Goal: Task Accomplishment & Management: Manage account settings

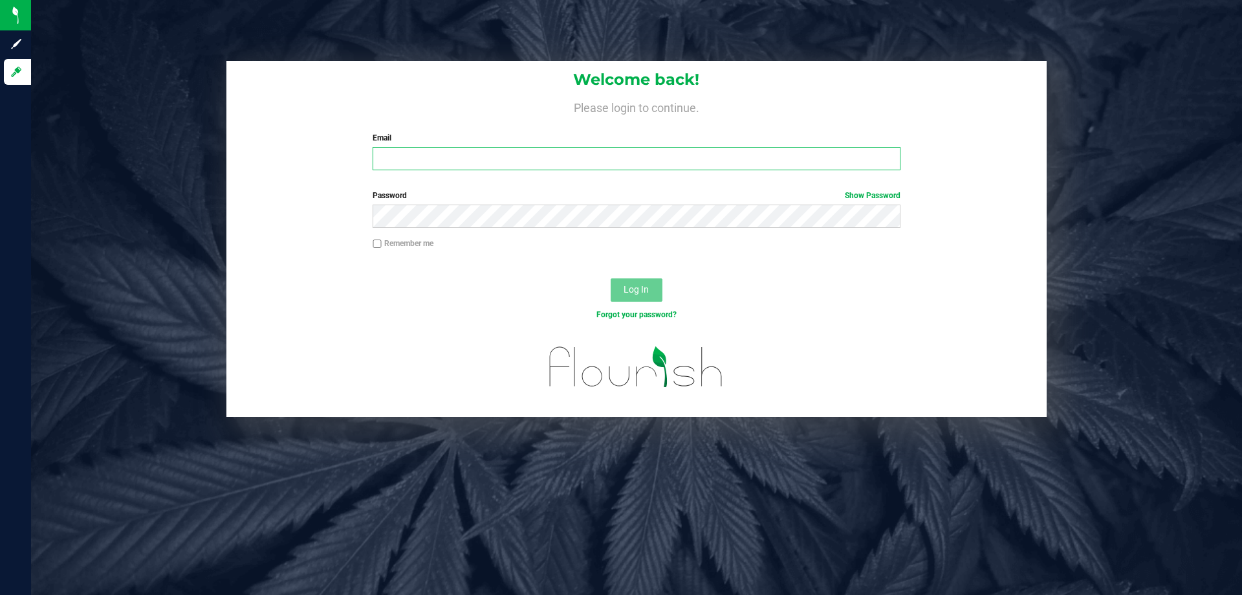
click at [533, 162] on input "Email" at bounding box center [636, 158] width 527 height 23
type input "[EMAIL_ADDRESS][DOMAIN_NAME]"
click at [611, 278] on button "Log In" at bounding box center [637, 289] width 52 height 23
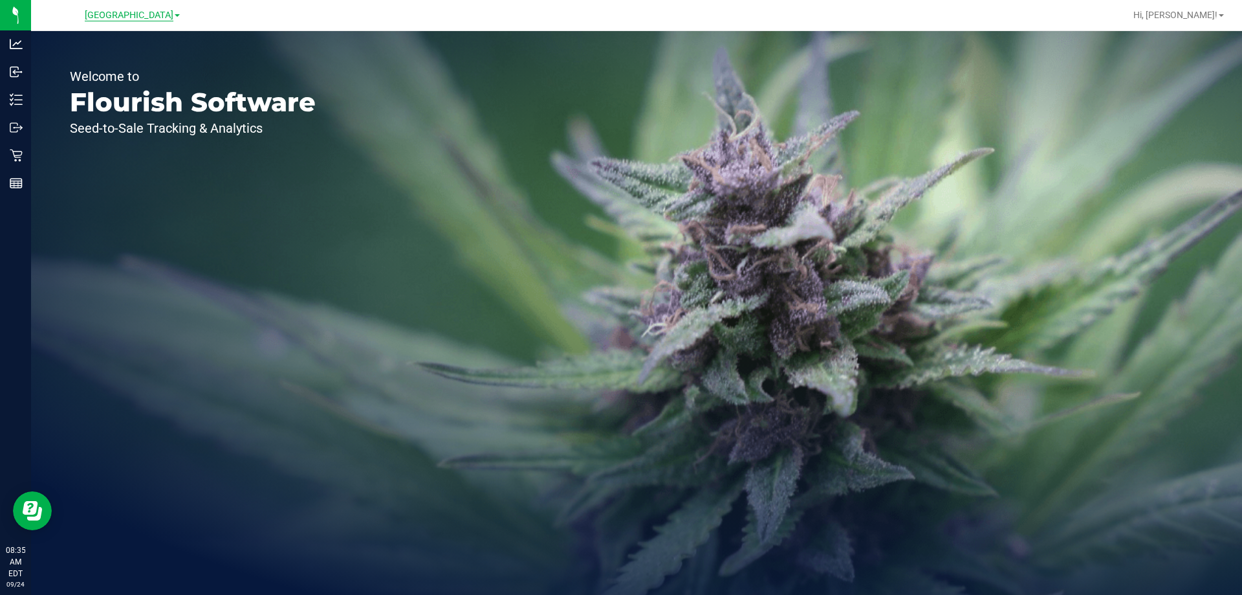
click at [127, 14] on span "[GEOGRAPHIC_DATA]" at bounding box center [129, 16] width 89 height 12
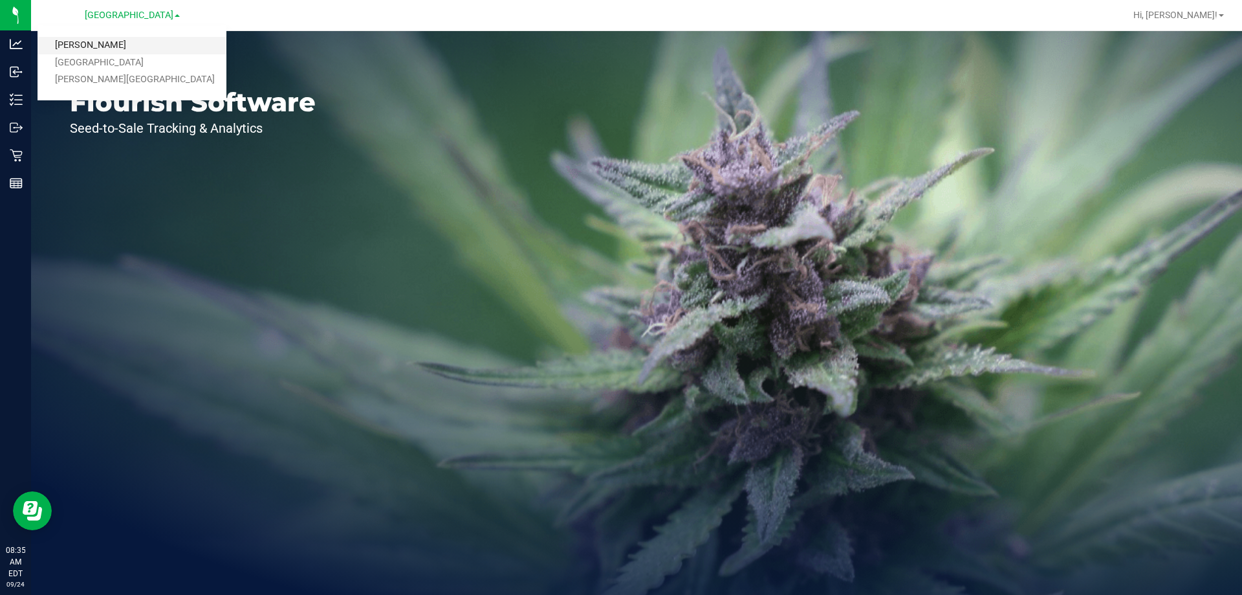
click at [126, 38] on link "[PERSON_NAME]" at bounding box center [132, 45] width 189 height 17
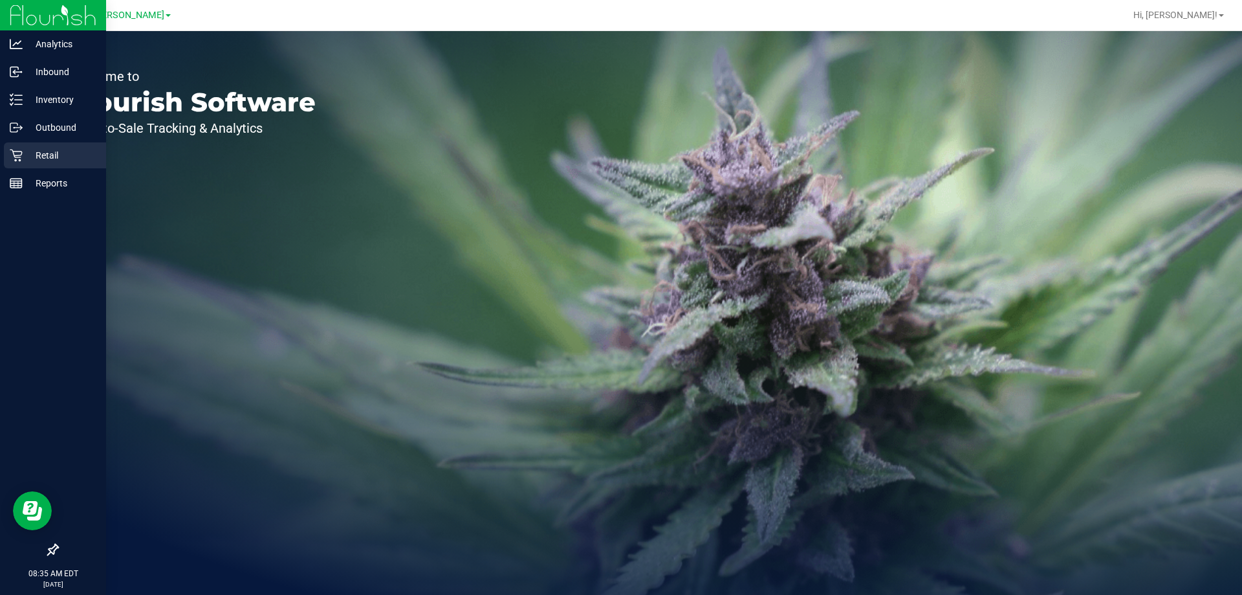
click at [27, 148] on p "Retail" at bounding box center [62, 156] width 78 height 16
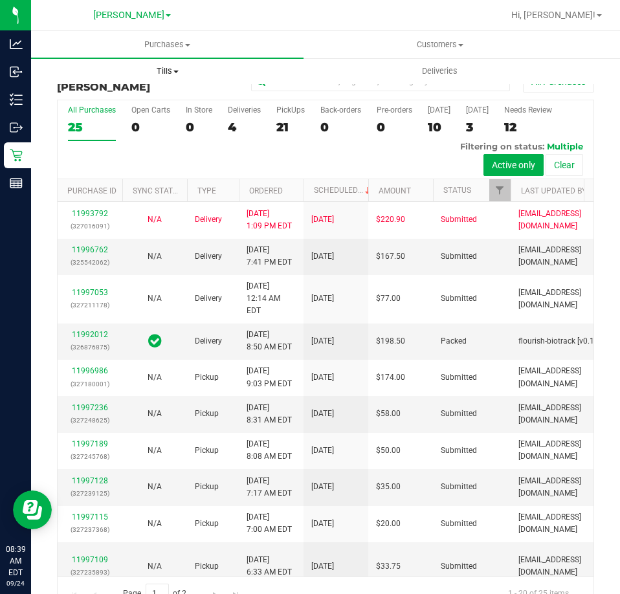
click at [180, 72] on span "Tills" at bounding box center [167, 71] width 271 height 12
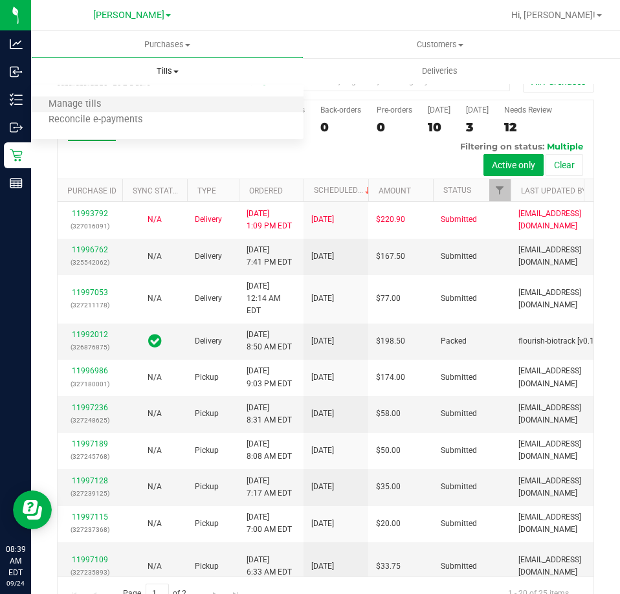
click at [120, 109] on li "Manage tills" at bounding box center [167, 105] width 272 height 16
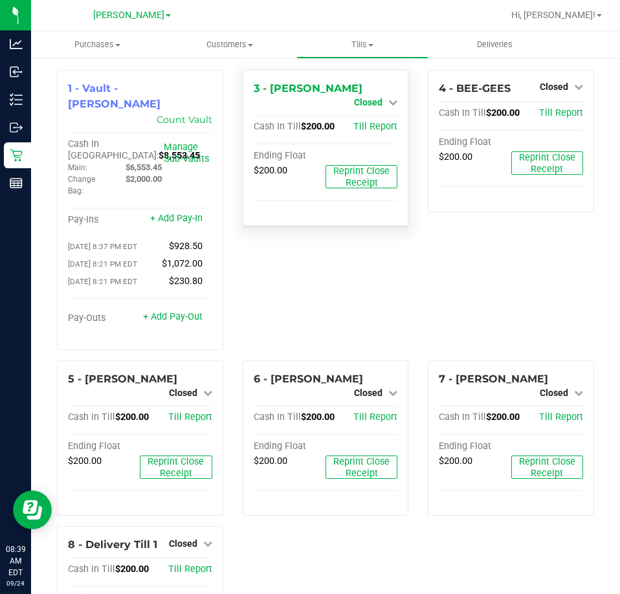
click at [377, 97] on link "Closed" at bounding box center [375, 102] width 43 height 10
click at [360, 117] on link "Open Till" at bounding box center [368, 114] width 34 height 10
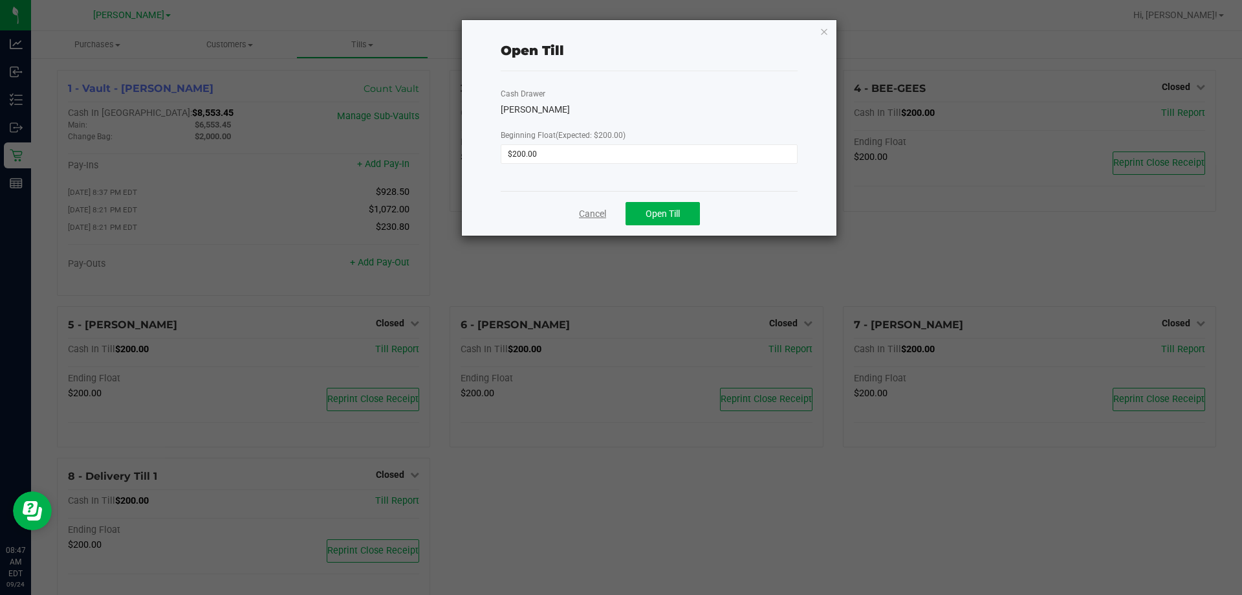
click at [582, 214] on link "Cancel" at bounding box center [592, 214] width 27 height 14
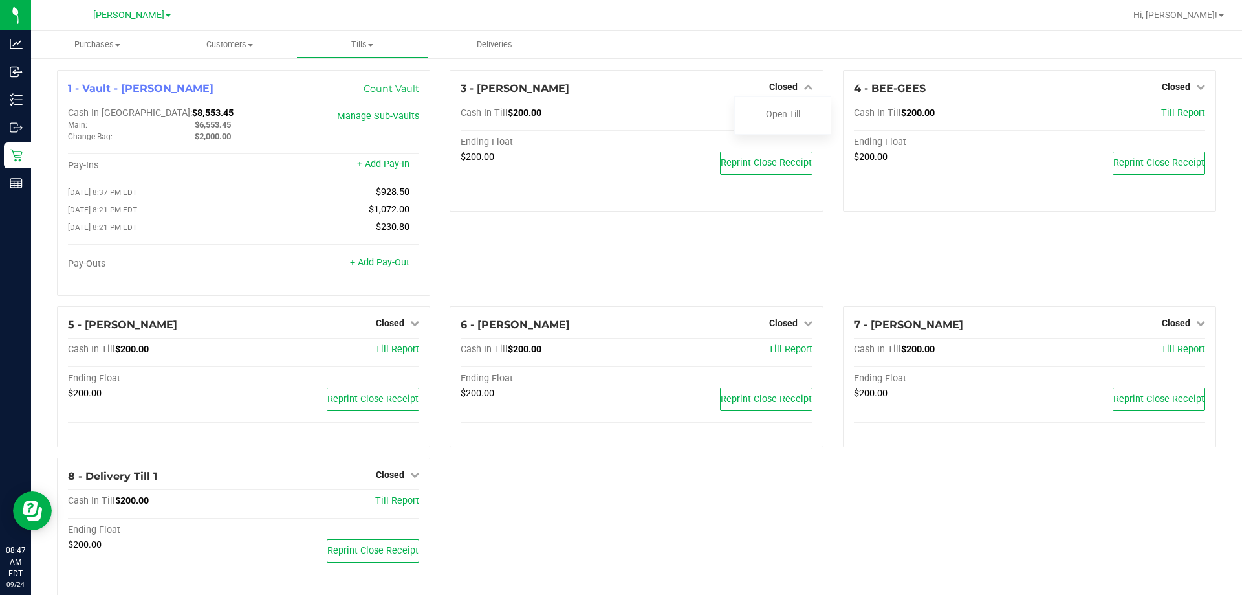
click at [556, 236] on div "3 - [PERSON_NAME] Closed Open Till Cash In Till $200.00 Till Report Ending Floa…" at bounding box center [636, 188] width 393 height 236
click at [785, 117] on link "Open Till" at bounding box center [783, 114] width 34 height 10
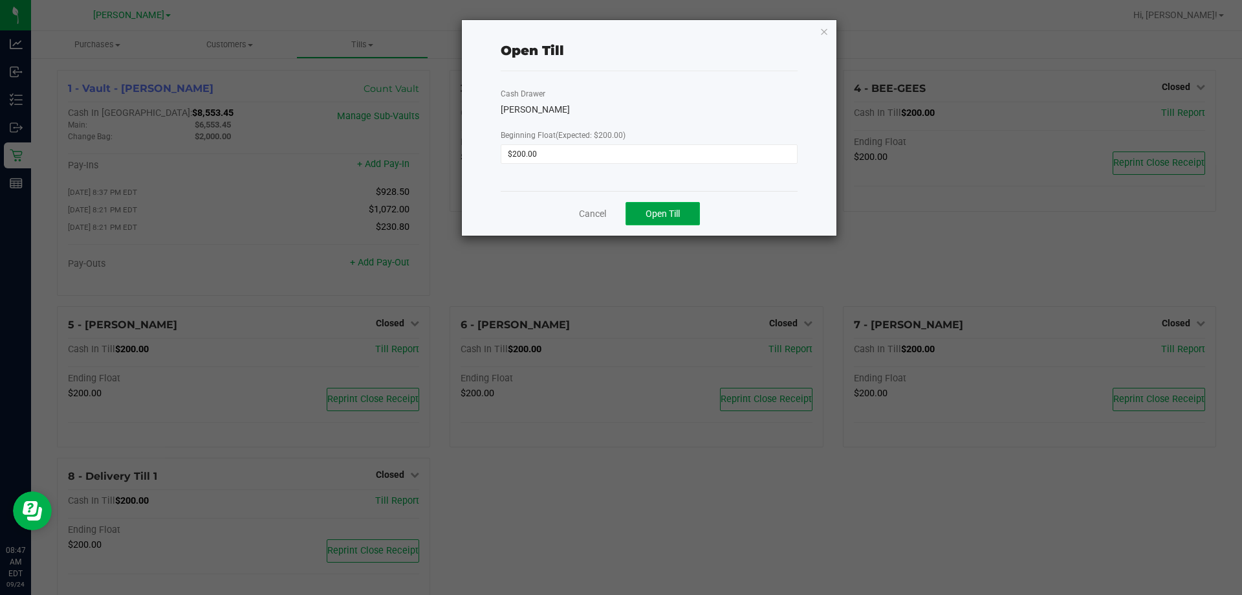
click at [666, 216] on span "Open Till" at bounding box center [663, 213] width 34 height 10
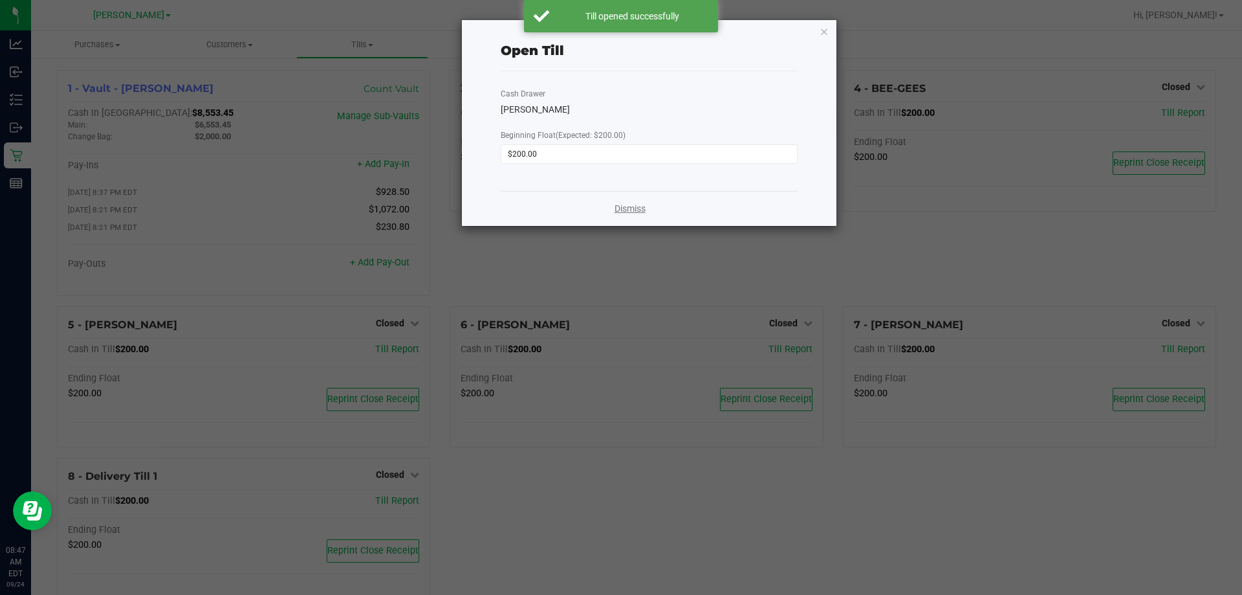
click at [639, 204] on link "Dismiss" at bounding box center [630, 209] width 31 height 14
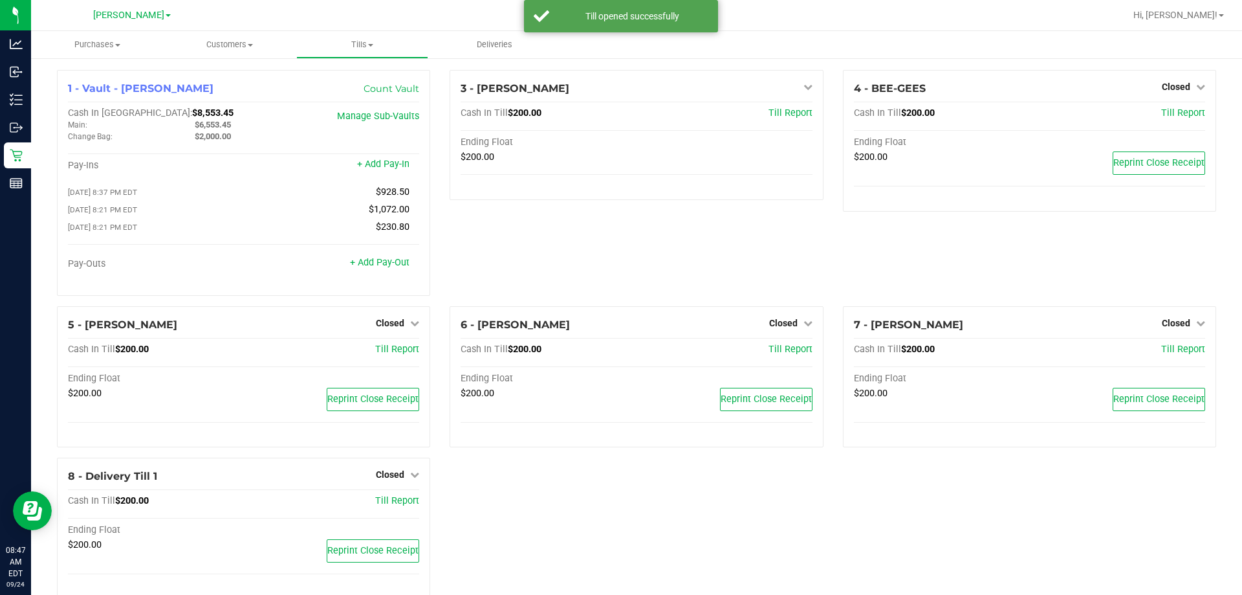
drag, startPoint x: 592, startPoint y: 255, endPoint x: 538, endPoint y: 255, distance: 53.7
click at [588, 255] on div "3 - [PERSON_NAME] Open Till Cash In Till $200.00 Till Report Ending Float $200.…" at bounding box center [636, 188] width 393 height 236
click at [390, 323] on span "Closed" at bounding box center [390, 323] width 28 height 10
click at [396, 349] on link "Open Till" at bounding box center [390, 349] width 34 height 10
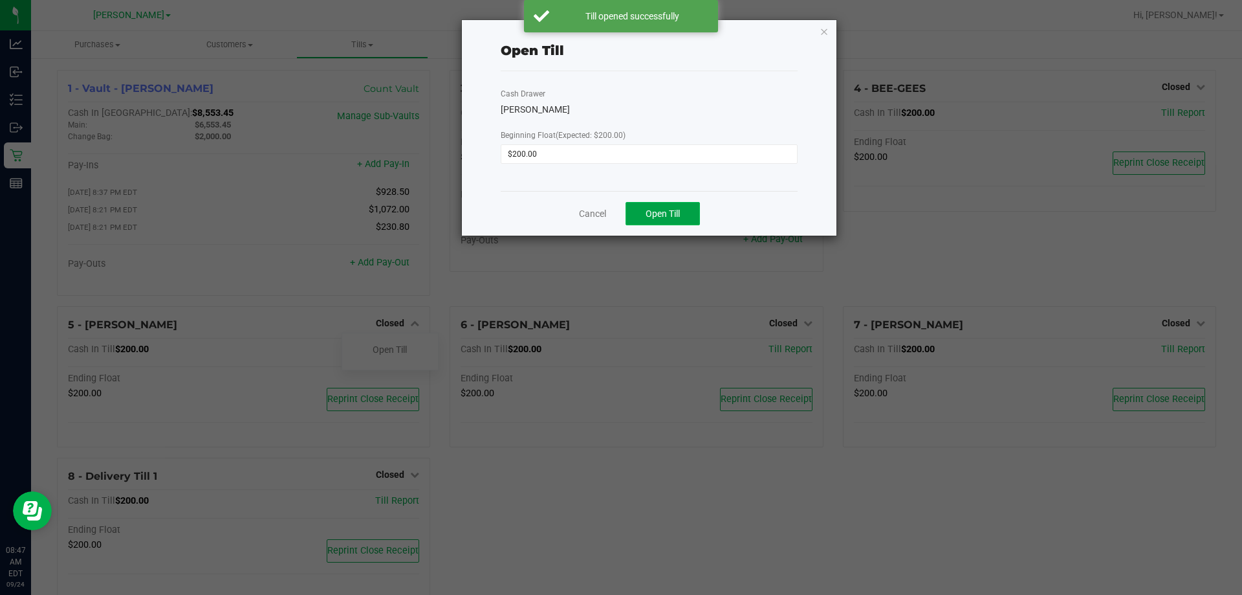
click at [663, 218] on span "Open Till" at bounding box center [663, 213] width 34 height 10
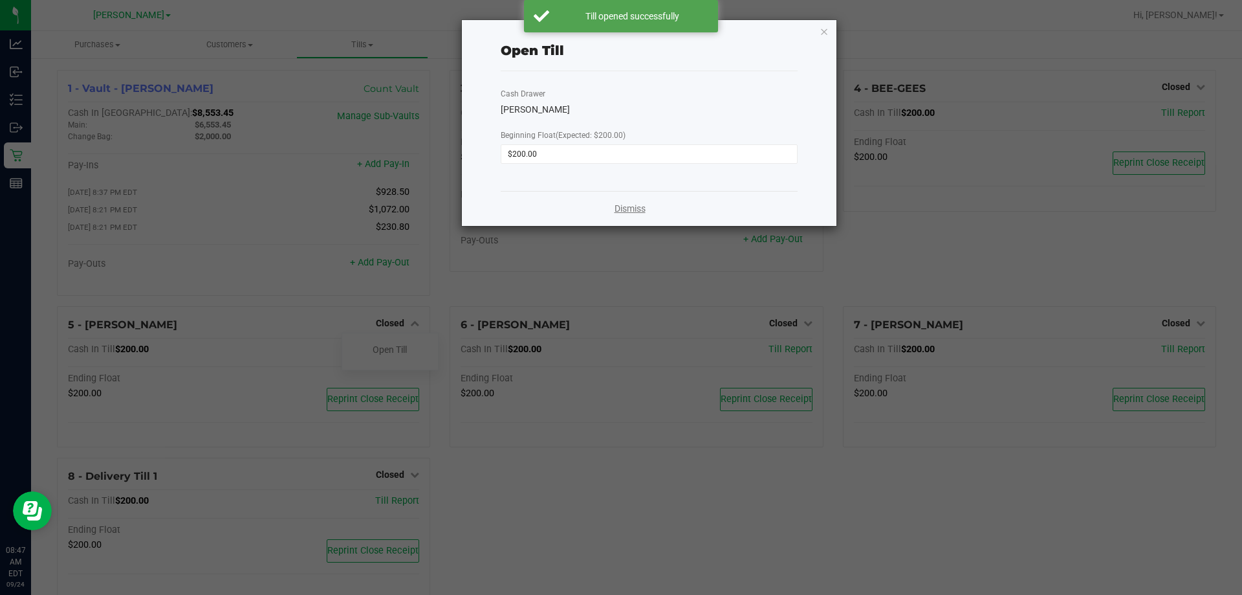
click at [620, 212] on link "Dismiss" at bounding box center [630, 209] width 31 height 14
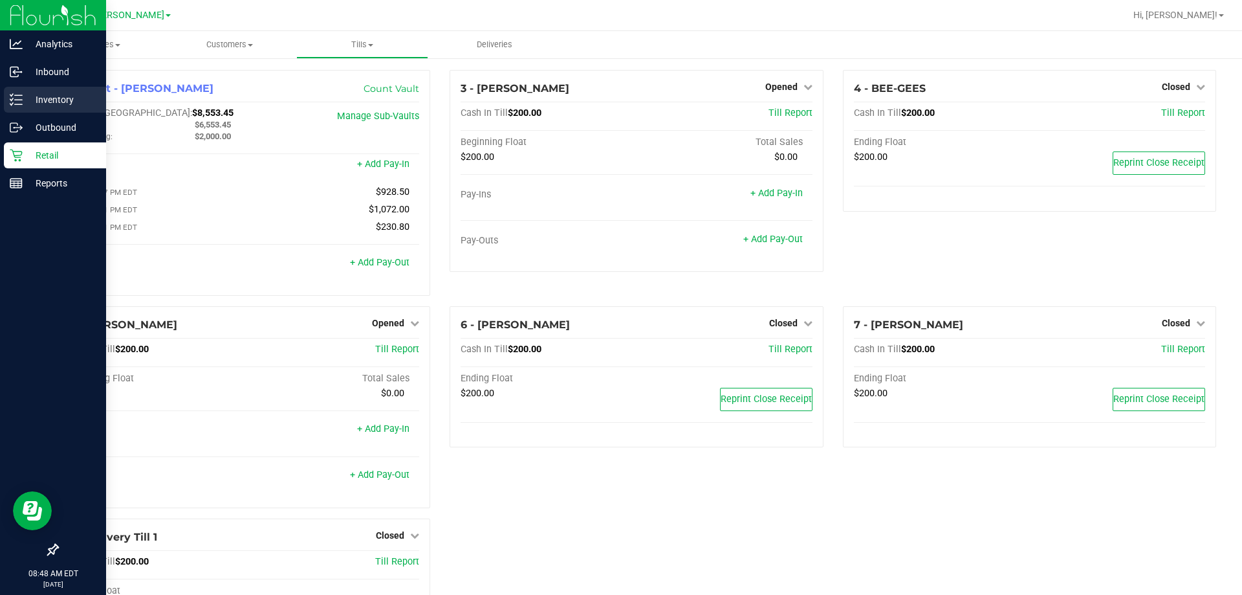
click at [58, 92] on p "Inventory" at bounding box center [62, 100] width 78 height 16
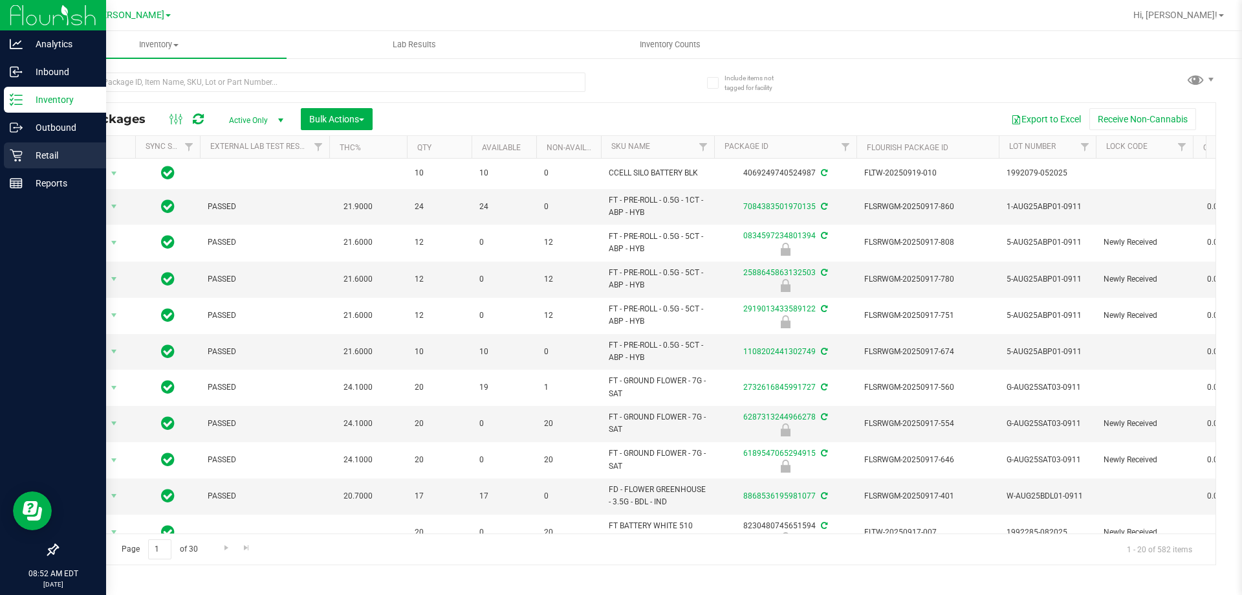
click at [73, 158] on p "Retail" at bounding box center [62, 156] width 78 height 16
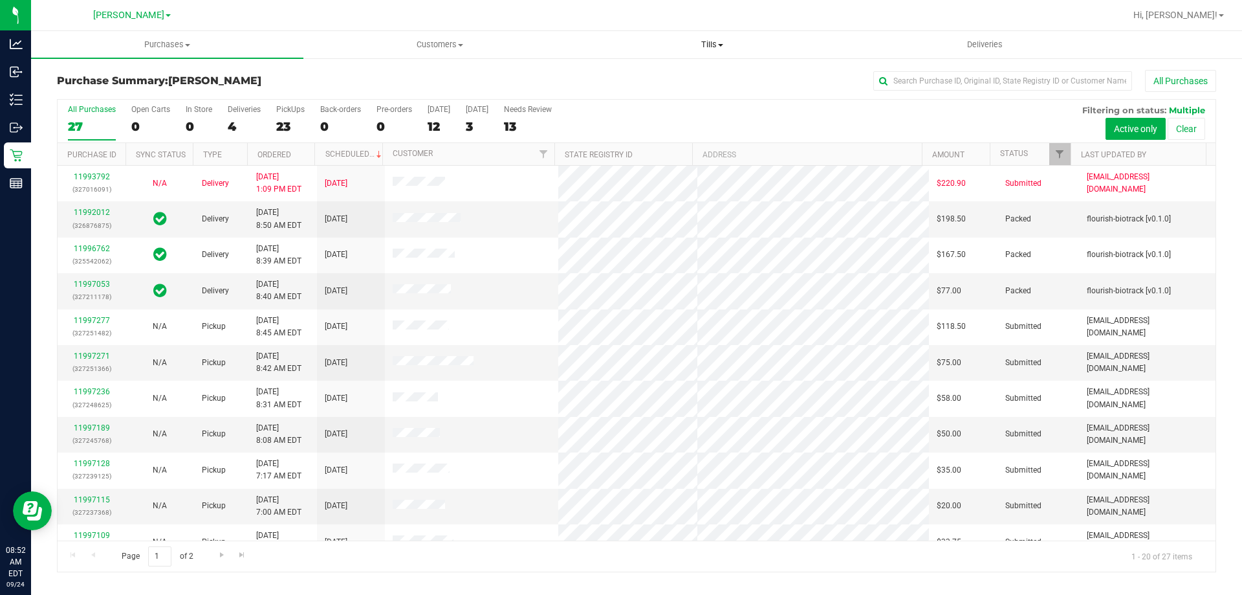
click at [714, 43] on span "Tills" at bounding box center [712, 45] width 271 height 12
click at [654, 80] on span "Manage tills" at bounding box center [619, 77] width 87 height 11
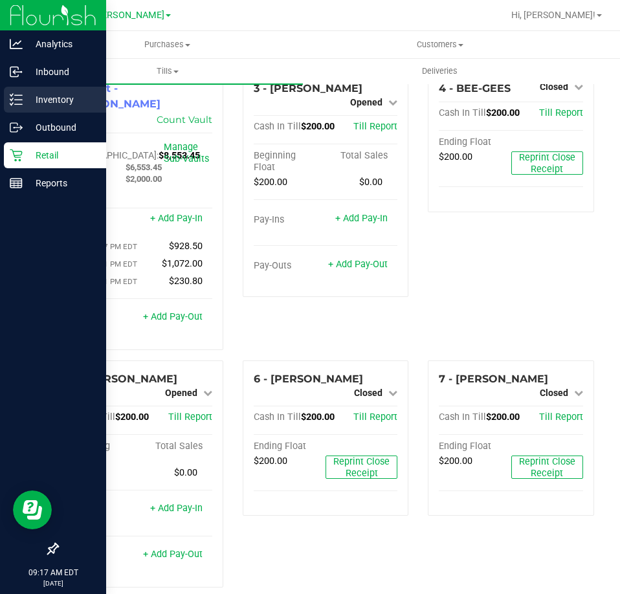
click at [12, 104] on icon at bounding box center [16, 99] width 13 height 13
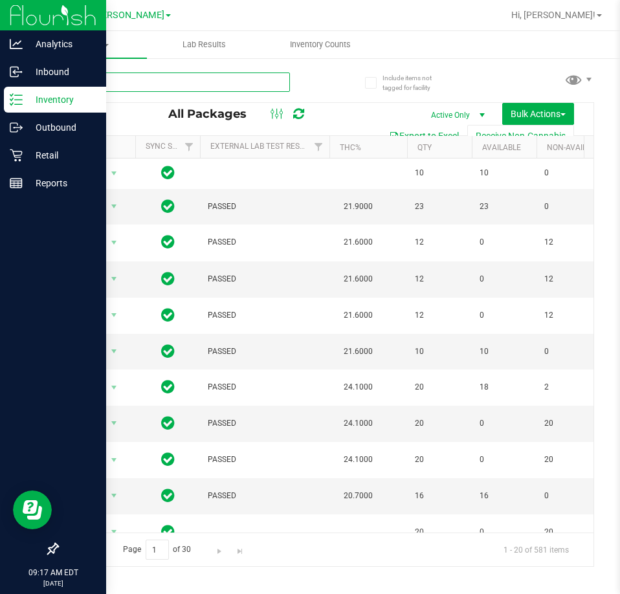
click at [253, 85] on input "text" at bounding box center [173, 81] width 233 height 19
type input "8913389666015417"
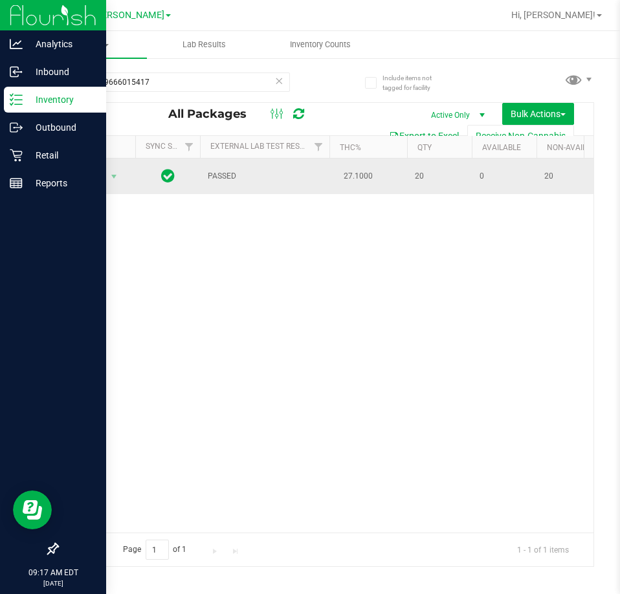
click at [92, 182] on span "Action" at bounding box center [88, 177] width 35 height 18
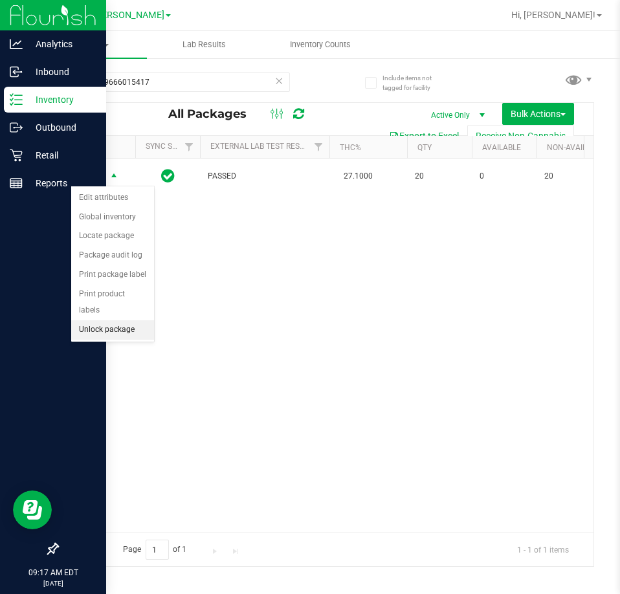
click at [115, 320] on li "Unlock package" at bounding box center [112, 329] width 83 height 19
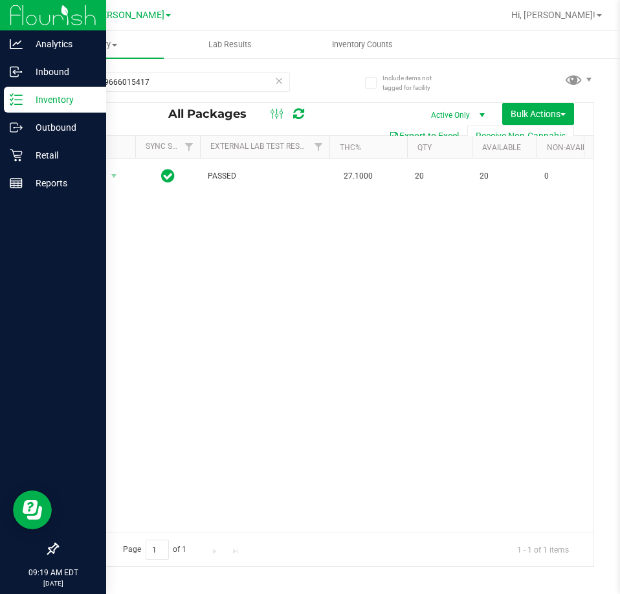
click at [596, 441] on div "Include items not tagged for facility 8913389666015417 All Packages Active Only…" at bounding box center [325, 254] width 589 height 395
click at [474, 335] on div "Action Action Adjust qty Create package Edit attributes Global inventory Locate…" at bounding box center [326, 346] width 536 height 374
click at [577, 309] on div "Action Action Adjust qty Create package Edit attributes Global inventory Locate…" at bounding box center [326, 346] width 536 height 374
click at [28, 175] on div "Reports" at bounding box center [55, 183] width 102 height 26
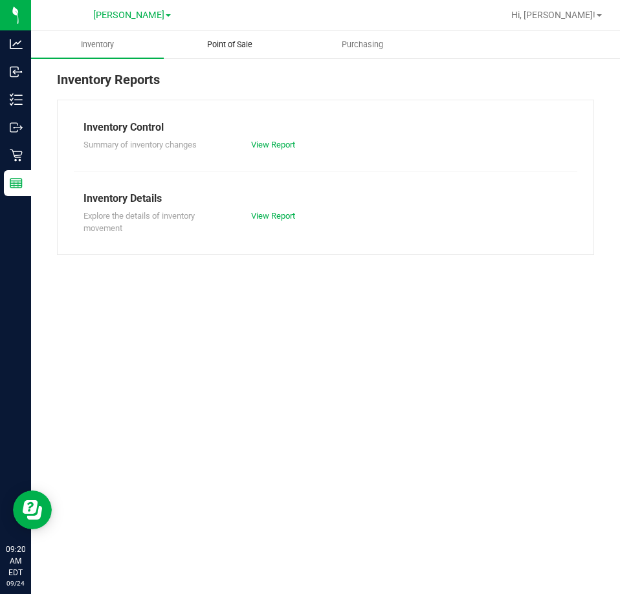
click at [251, 41] on span "Point of Sale" at bounding box center [230, 45] width 80 height 12
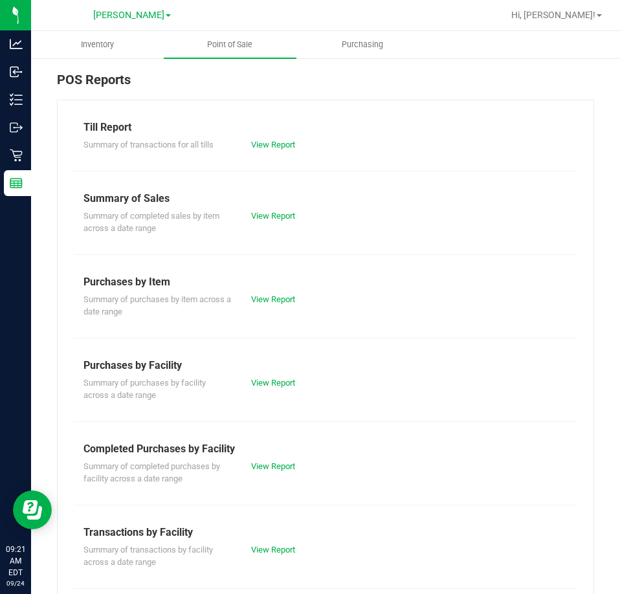
scroll to position [65, 0]
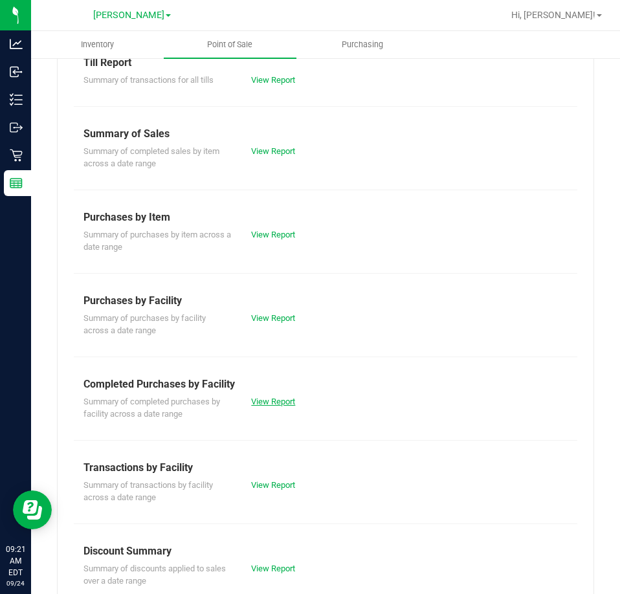
click at [291, 401] on link "View Report" at bounding box center [273, 402] width 44 height 10
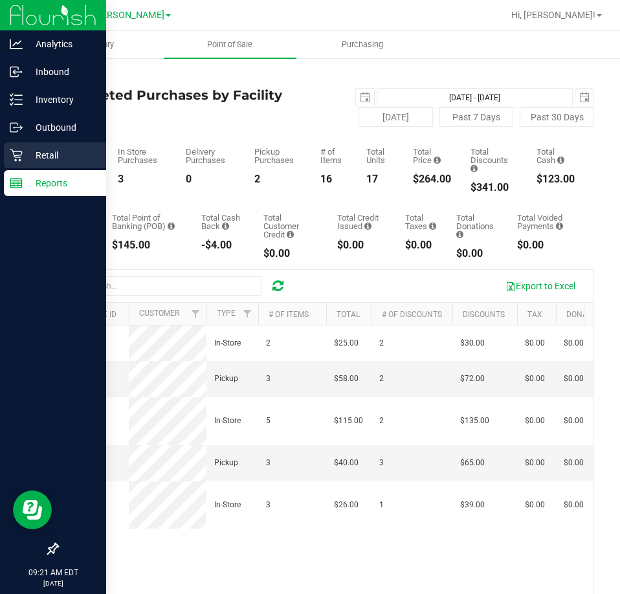
click at [58, 154] on p "Retail" at bounding box center [62, 156] width 78 height 16
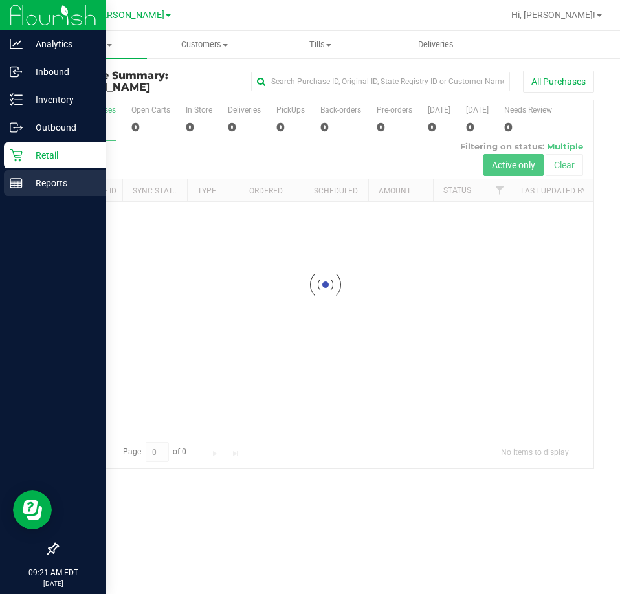
click at [47, 187] on p "Reports" at bounding box center [62, 183] width 78 height 16
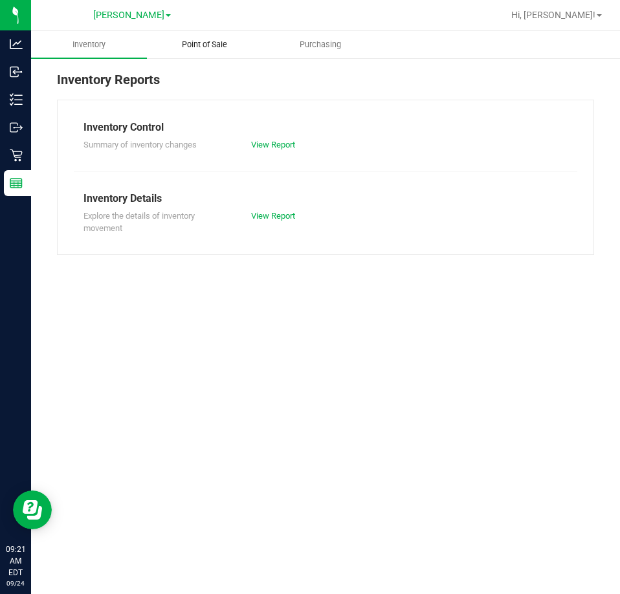
click at [200, 39] on span "Point of Sale" at bounding box center [204, 45] width 80 height 12
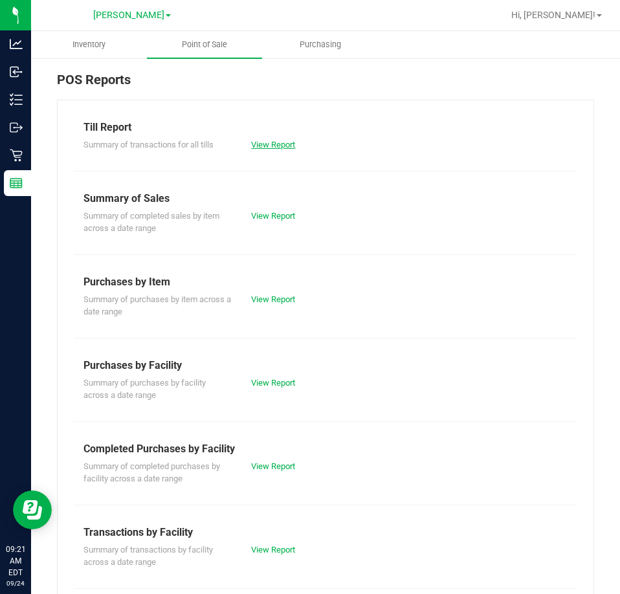
click at [267, 145] on link "View Report" at bounding box center [273, 145] width 44 height 10
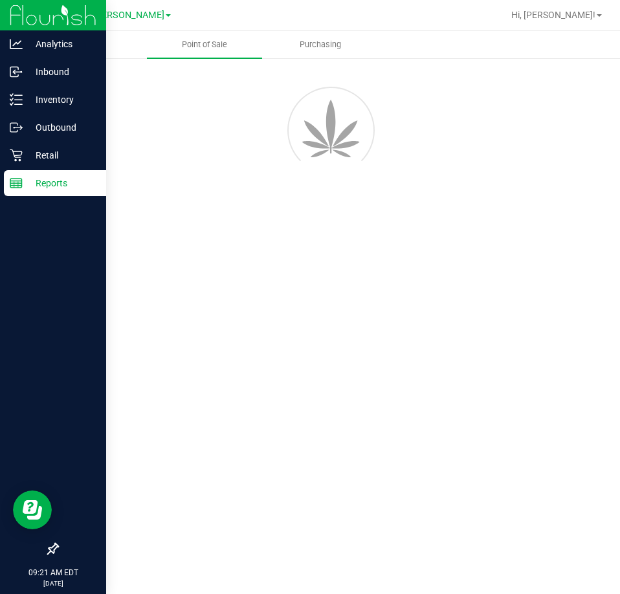
click at [62, 177] on p "Reports" at bounding box center [62, 183] width 78 height 16
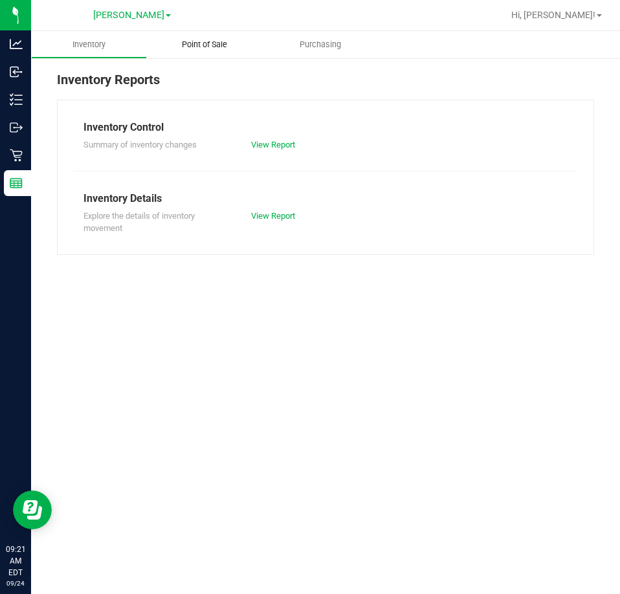
click at [197, 48] on span "Point of Sale" at bounding box center [204, 45] width 80 height 12
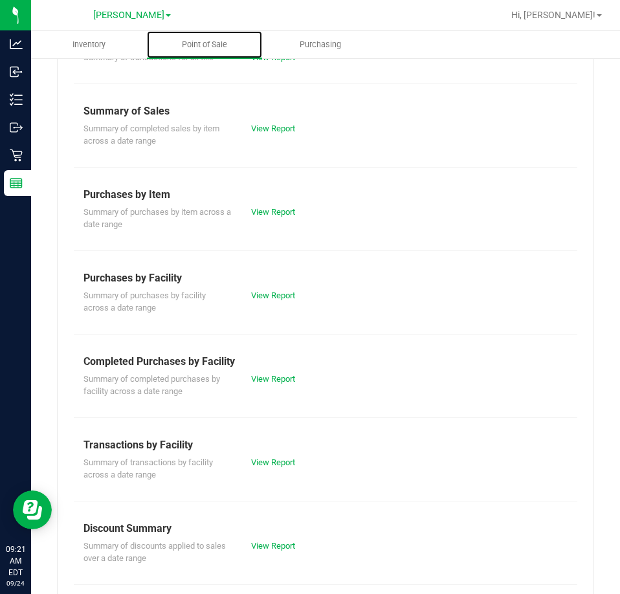
scroll to position [65, 0]
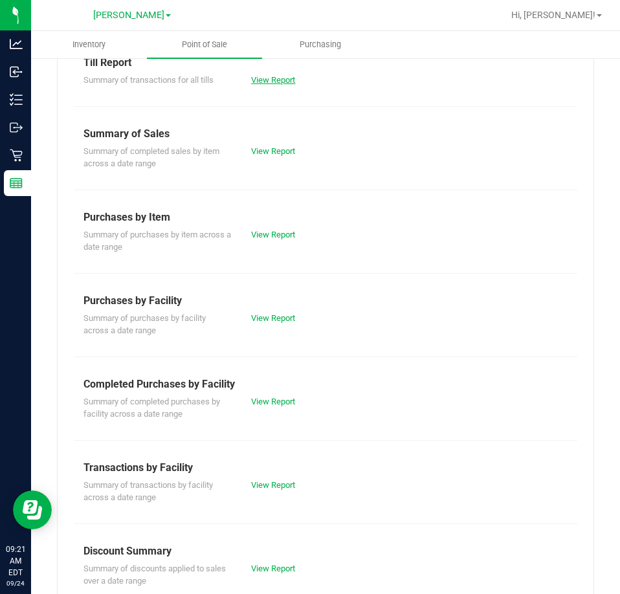
click at [273, 80] on link "View Report" at bounding box center [273, 80] width 44 height 10
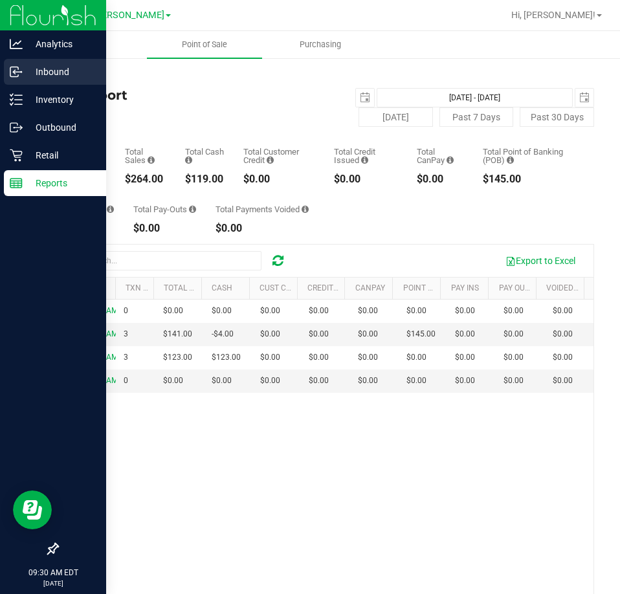
click at [49, 72] on p "Inbound" at bounding box center [62, 72] width 78 height 16
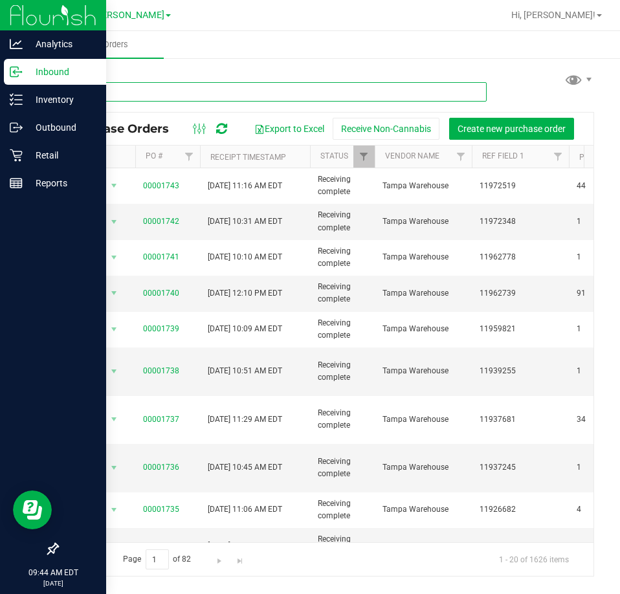
click at [159, 91] on input "text" at bounding box center [272, 91] width 430 height 19
type input "1918911620591255"
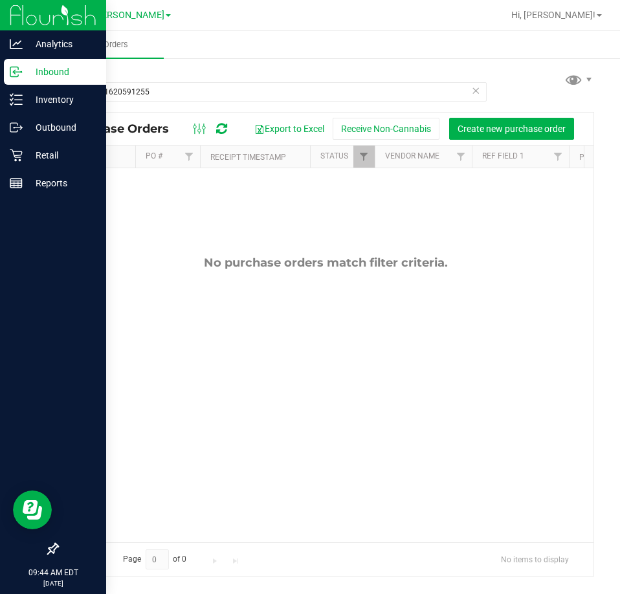
drag, startPoint x: 157, startPoint y: 81, endPoint x: 33, endPoint y: 102, distance: 126.1
click at [33, 102] on div "1918911620591255 Purchase Orders Export to Excel Receive Non-Cannabis Create ne…" at bounding box center [325, 323] width 589 height 533
drag, startPoint x: 174, startPoint y: 85, endPoint x: -292, endPoint y: 79, distance: 466.6
click at [0, 79] on html "Analytics Inbound Inventory Outbound Retail Reports 09:44 AM EDT [DATE] 09/24 […" at bounding box center [310, 297] width 620 height 594
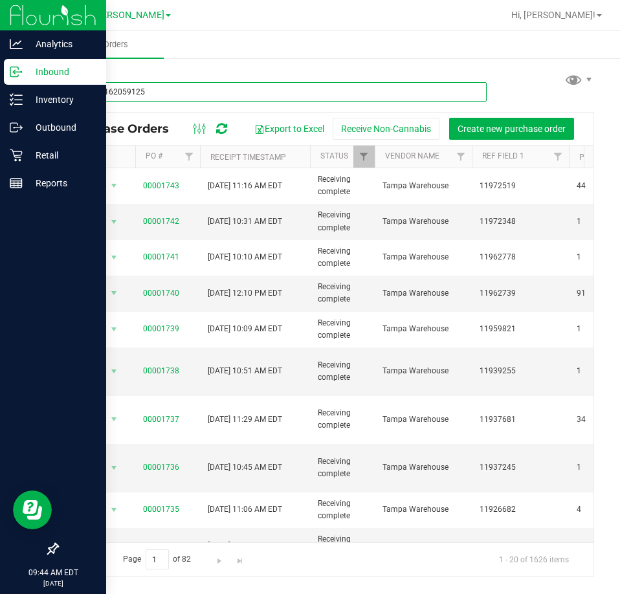
type input "1918911620591255"
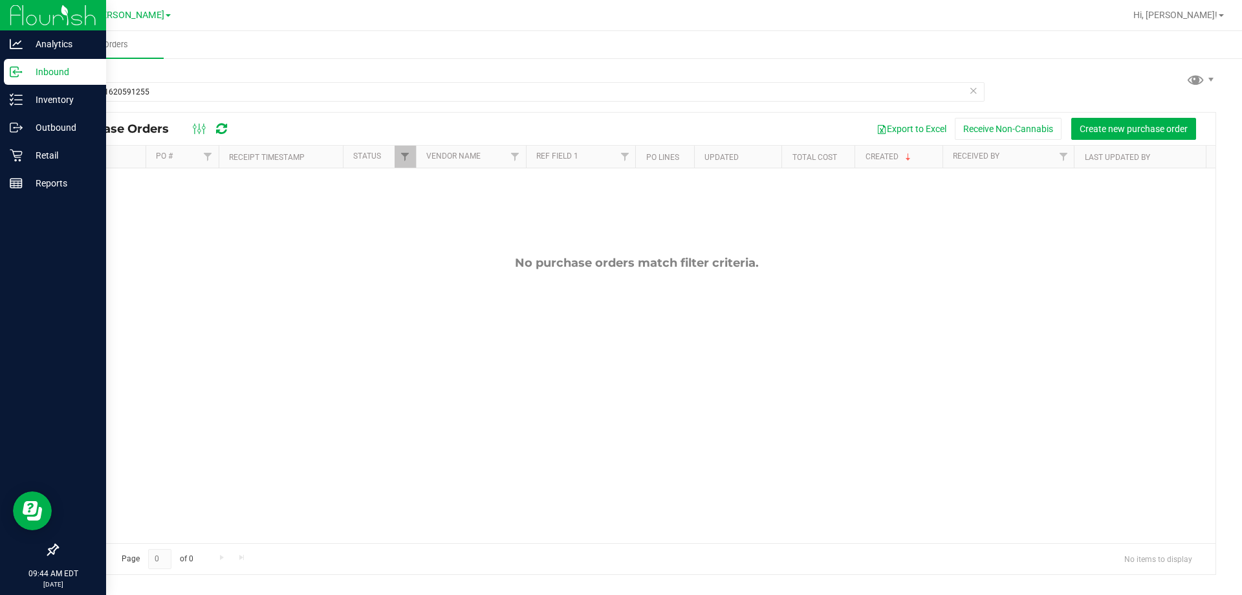
drag, startPoint x: 321, startPoint y: 227, endPoint x: 312, endPoint y: 215, distance: 14.8
click at [320, 226] on div "No purchase orders match filter criteria." at bounding box center [637, 399] width 1158 height 462
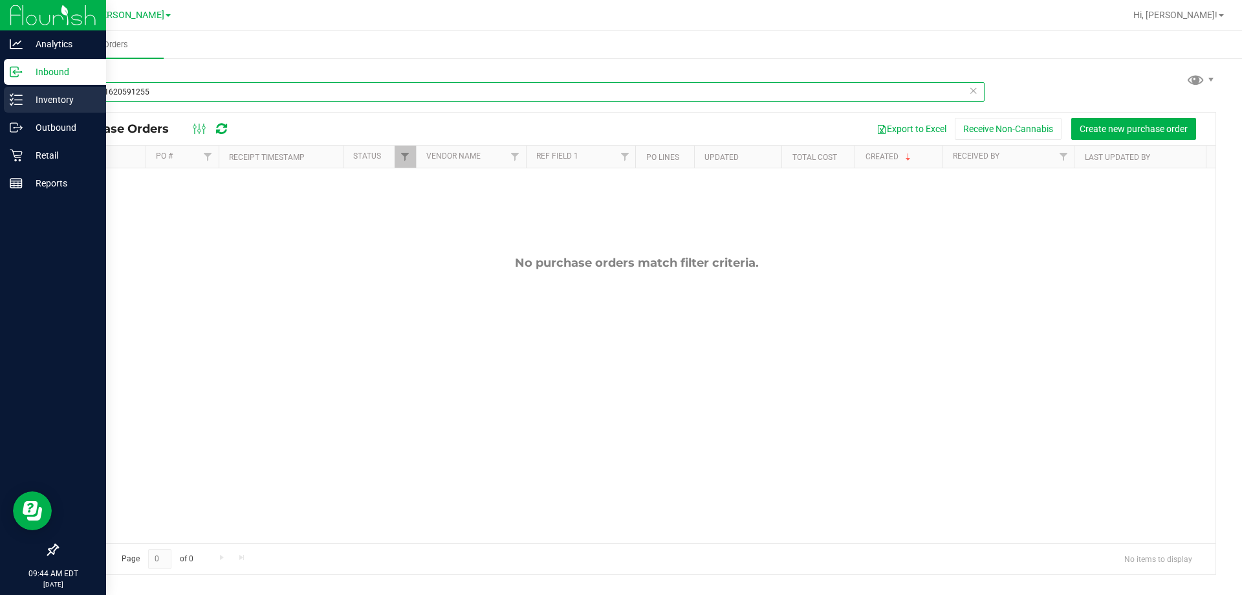
drag, startPoint x: 153, startPoint y: 88, endPoint x: 0, endPoint y: 109, distance: 154.8
click at [0, 109] on div "Analytics Inbound Inventory Outbound Retail Reports 09:44 AM EDT [DATE] 09/24 […" at bounding box center [621, 297] width 1242 height 595
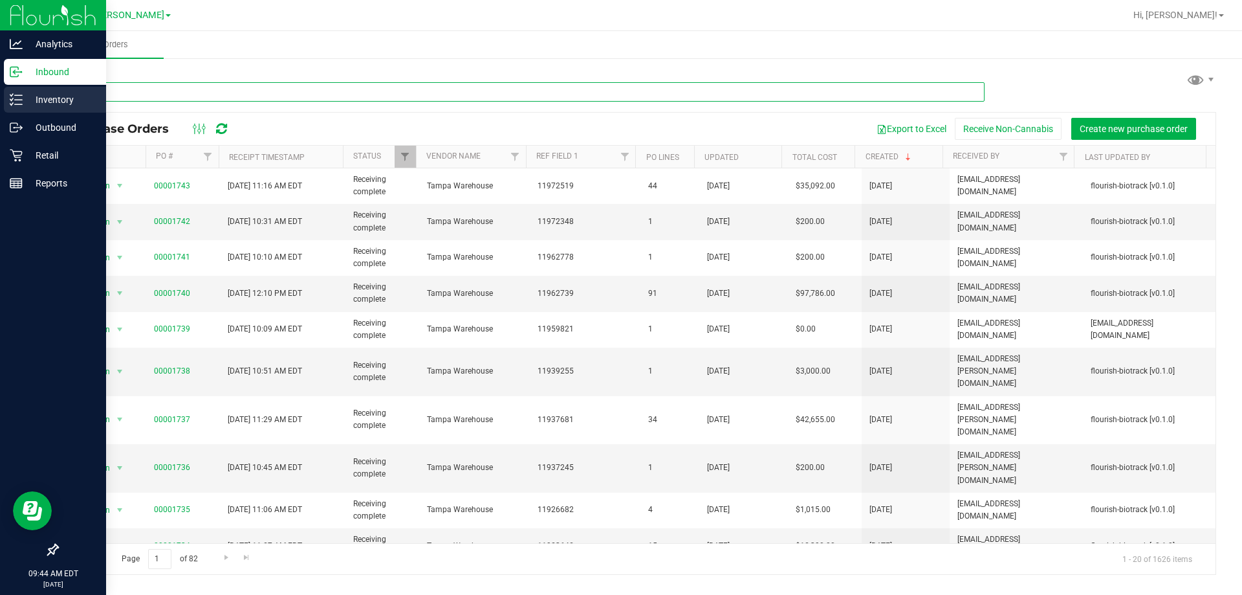
type input "360"
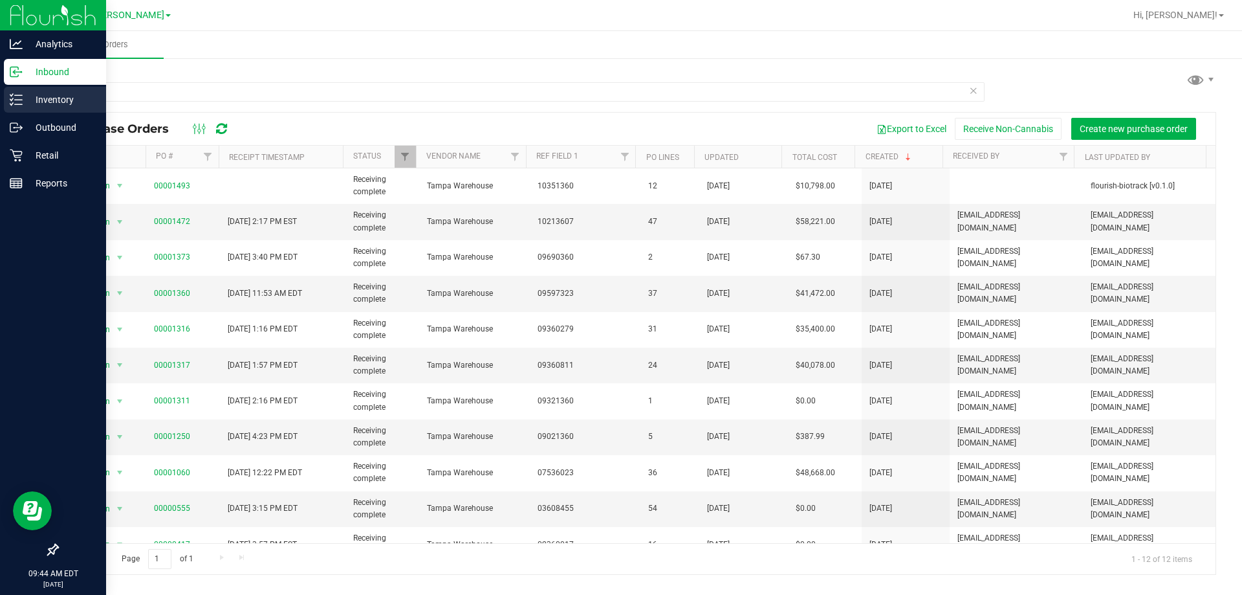
click at [36, 92] on p "Inventory" at bounding box center [62, 100] width 78 height 16
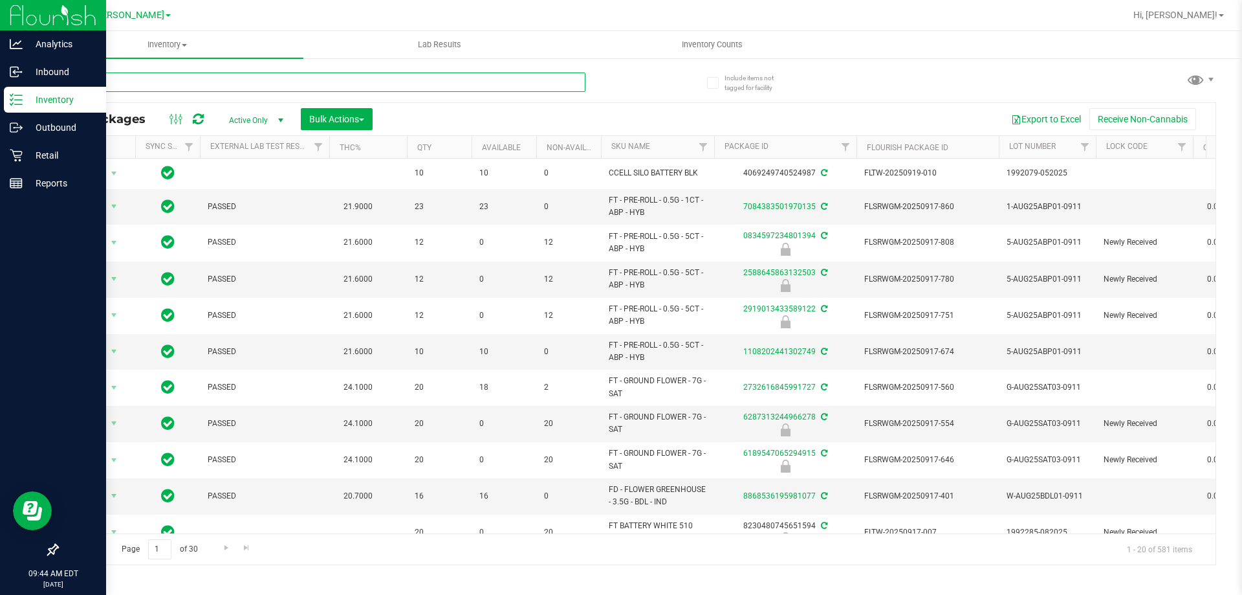
click at [204, 83] on input "text" at bounding box center [321, 81] width 529 height 19
type input "1918911620591255"
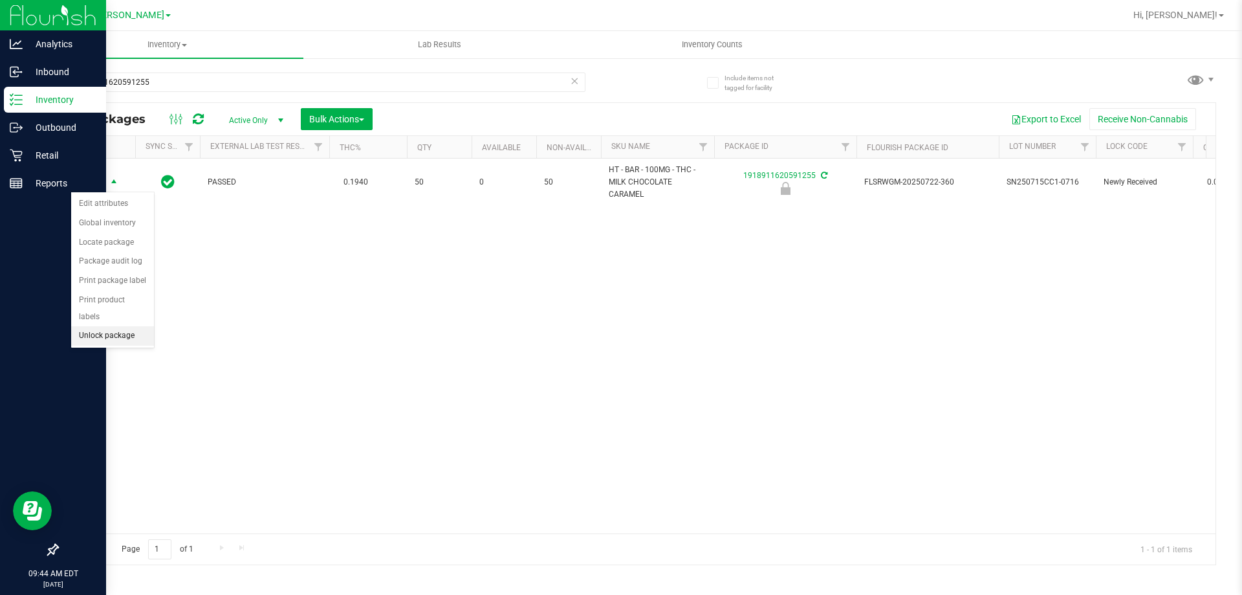
click at [124, 326] on li "Unlock package" at bounding box center [112, 335] width 83 height 19
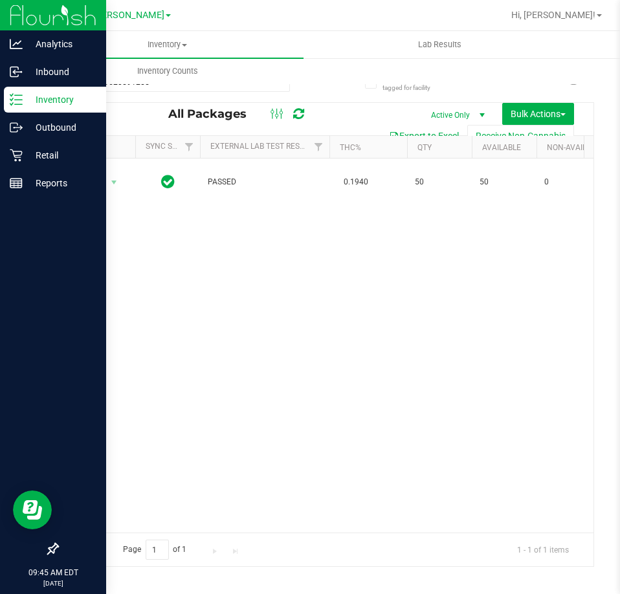
click at [190, 332] on div "Action Action Adjust qty Create package Edit attributes Global inventory Locate…" at bounding box center [326, 346] width 536 height 374
click at [187, 336] on div "Action Action Adjust qty Create package Edit attributes Global inventory Locate…" at bounding box center [326, 346] width 536 height 374
click at [13, 105] on icon at bounding box center [16, 99] width 13 height 13
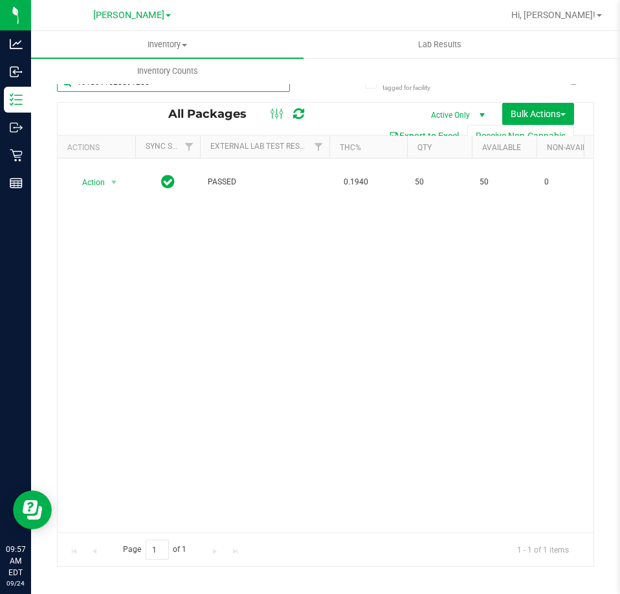
drag, startPoint x: 204, startPoint y: 87, endPoint x: 43, endPoint y: 93, distance: 161.8
click at [45, 93] on div "Include items not tagged for facility 1918911620591255 All Packages Active Only…" at bounding box center [325, 254] width 589 height 395
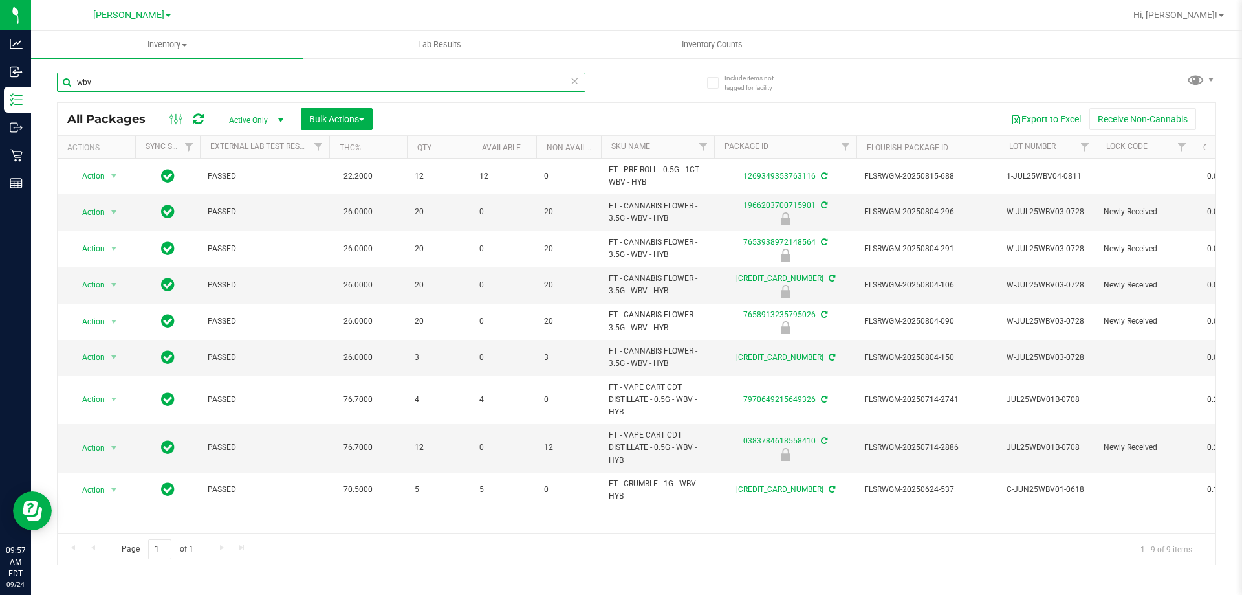
click at [170, 84] on input "wbv" at bounding box center [321, 81] width 529 height 19
type input "w"
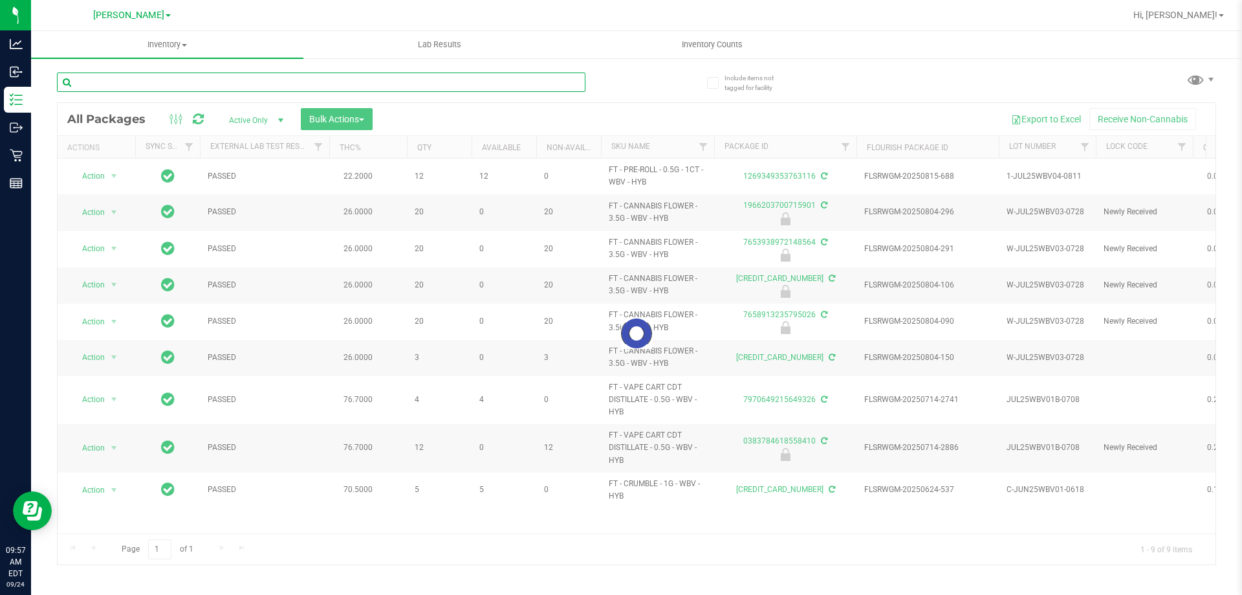
click at [169, 84] on input "text" at bounding box center [321, 81] width 529 height 19
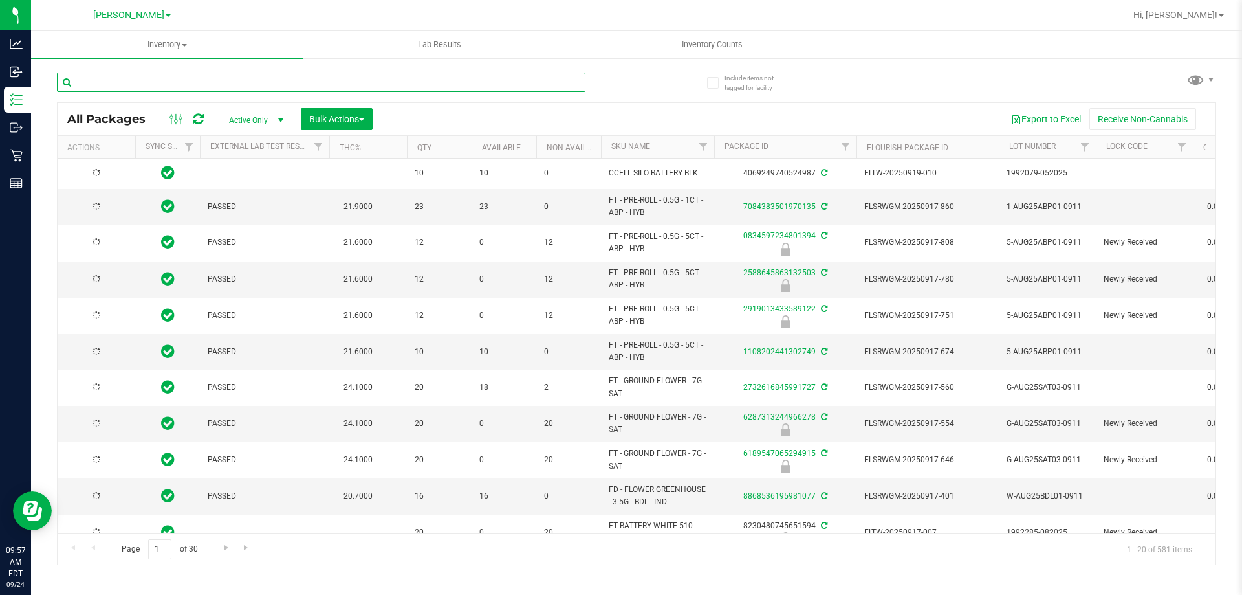
type input "[DATE]"
type input "1966203700715901"
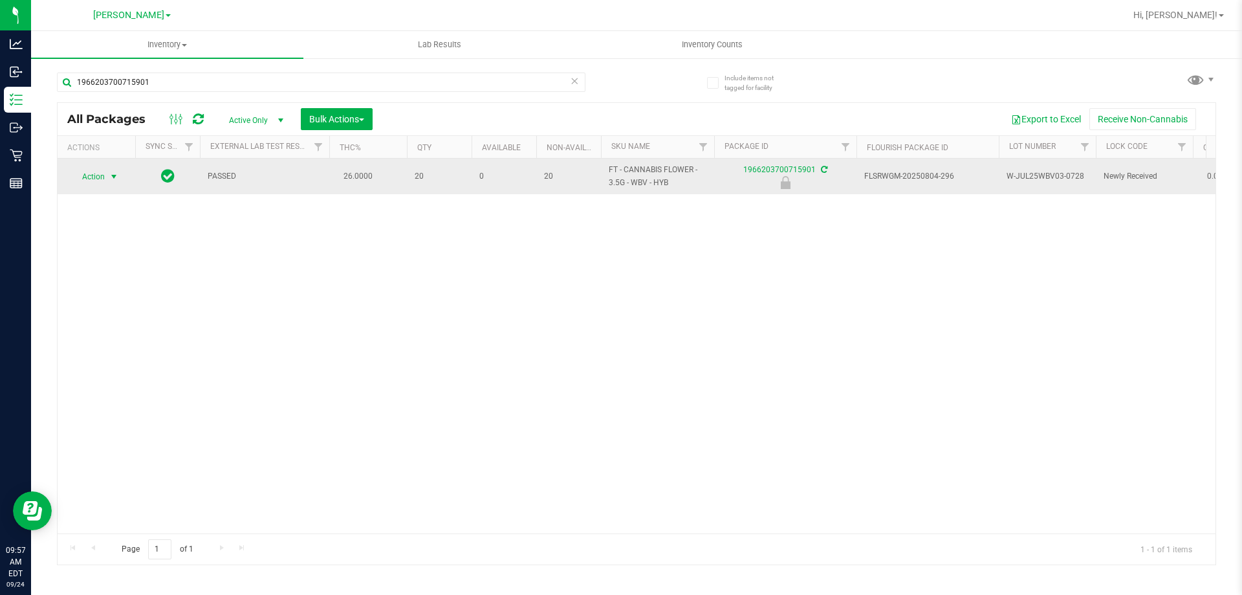
click at [113, 173] on span "select" at bounding box center [114, 176] width 10 height 10
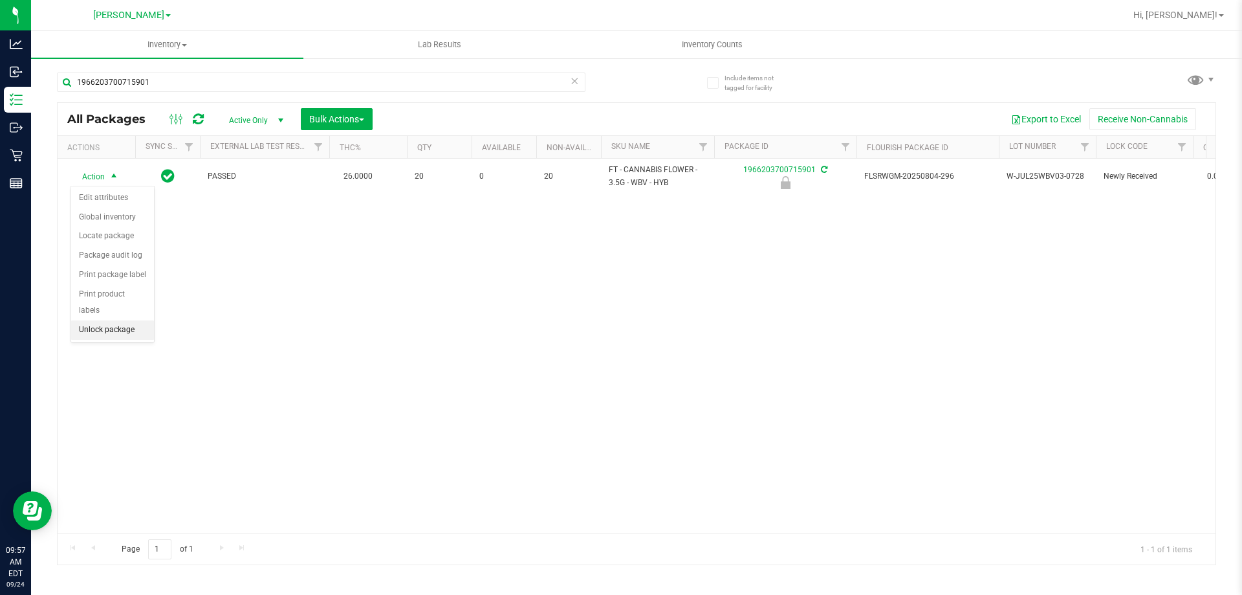
click at [118, 320] on li "Unlock package" at bounding box center [112, 329] width 83 height 19
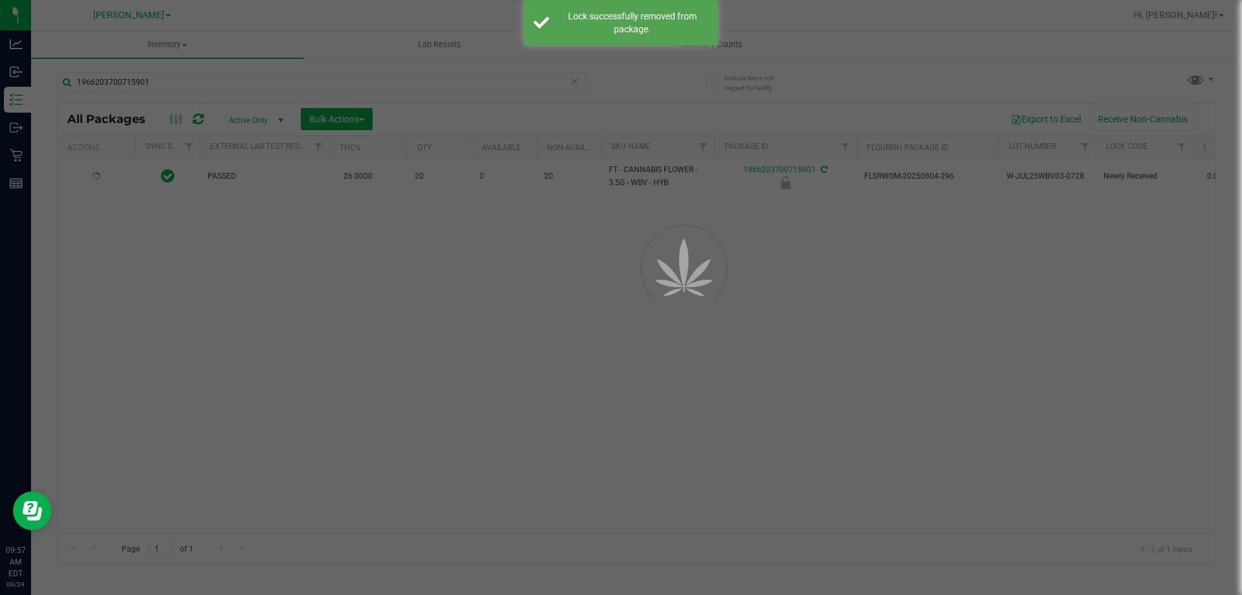
click at [278, 292] on div at bounding box center [621, 297] width 1242 height 595
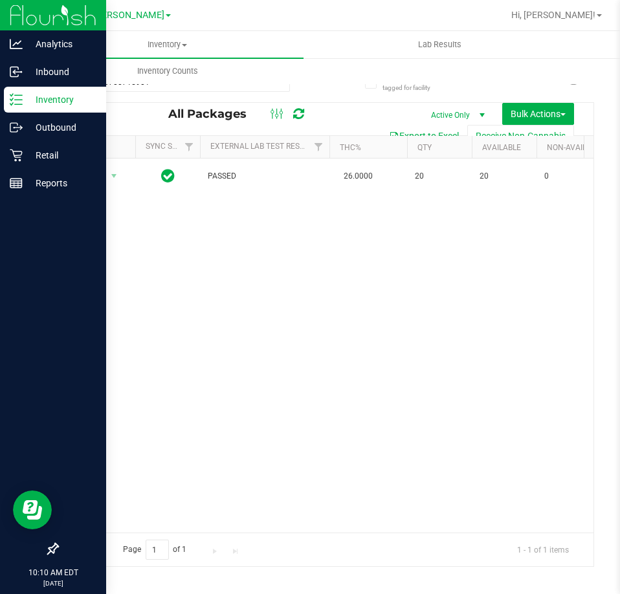
click at [43, 96] on p "Inventory" at bounding box center [62, 100] width 78 height 16
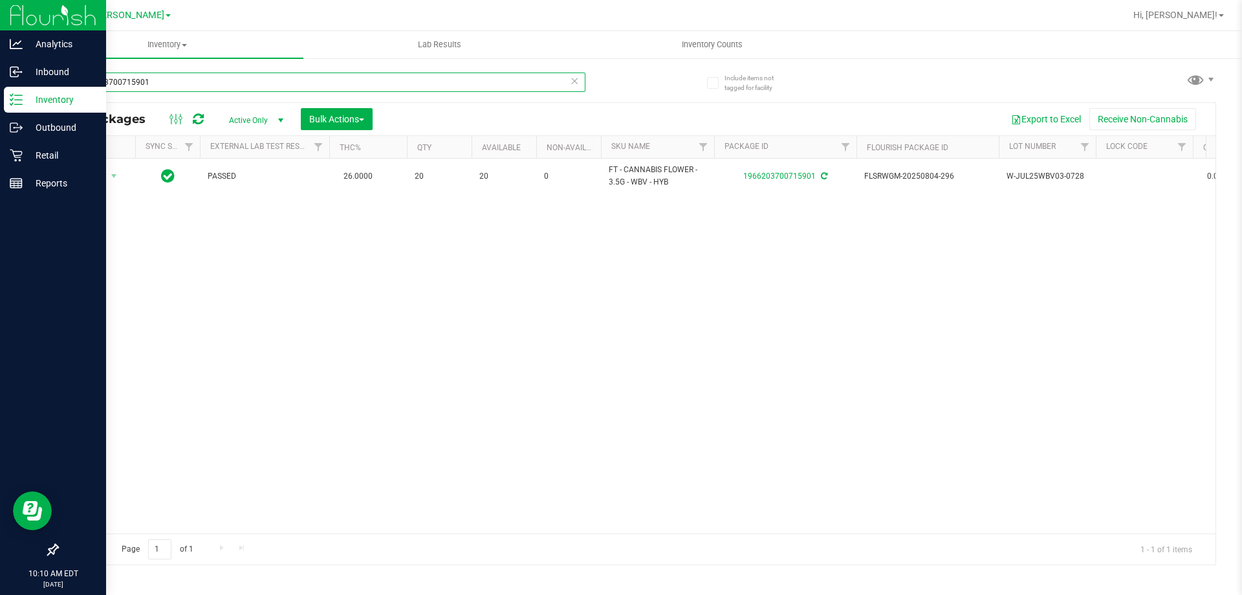
drag, startPoint x: 152, startPoint y: 90, endPoint x: 0, endPoint y: 90, distance: 152.1
click at [0, 90] on div "Analytics Inbound Inventory Outbound Retail Reports 10:10 AM EDT [DATE] 09/24 […" at bounding box center [621, 297] width 1242 height 595
type input "carame"
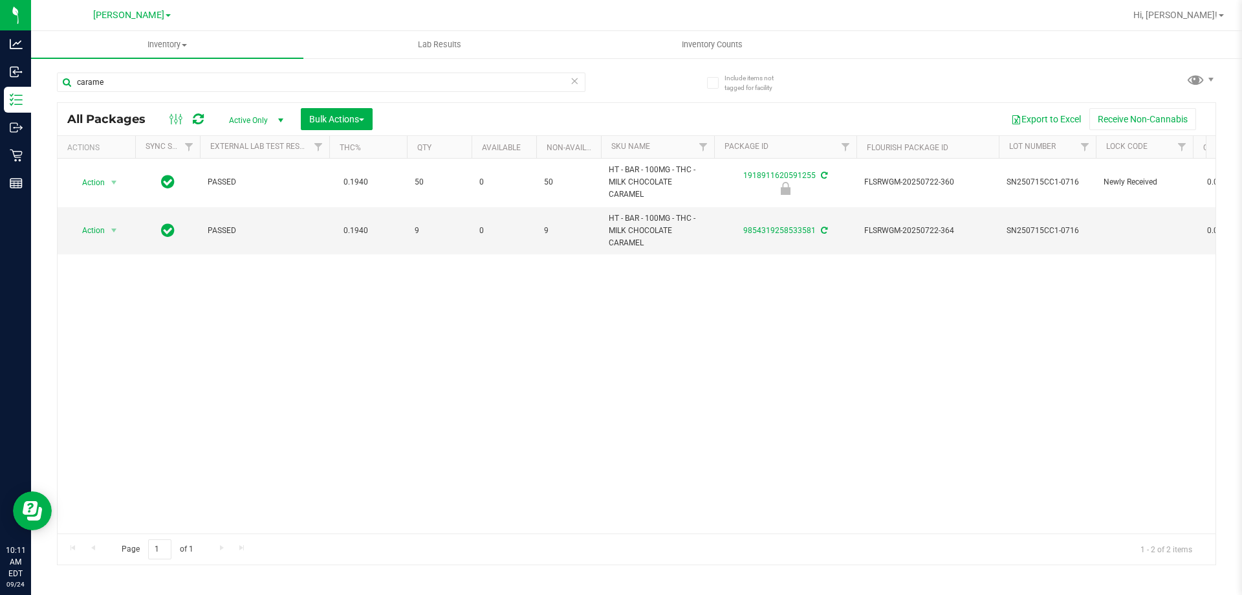
click at [446, 366] on div "Action Action Edit attributes Global inventory Locate package Package audit log…" at bounding box center [637, 346] width 1158 height 375
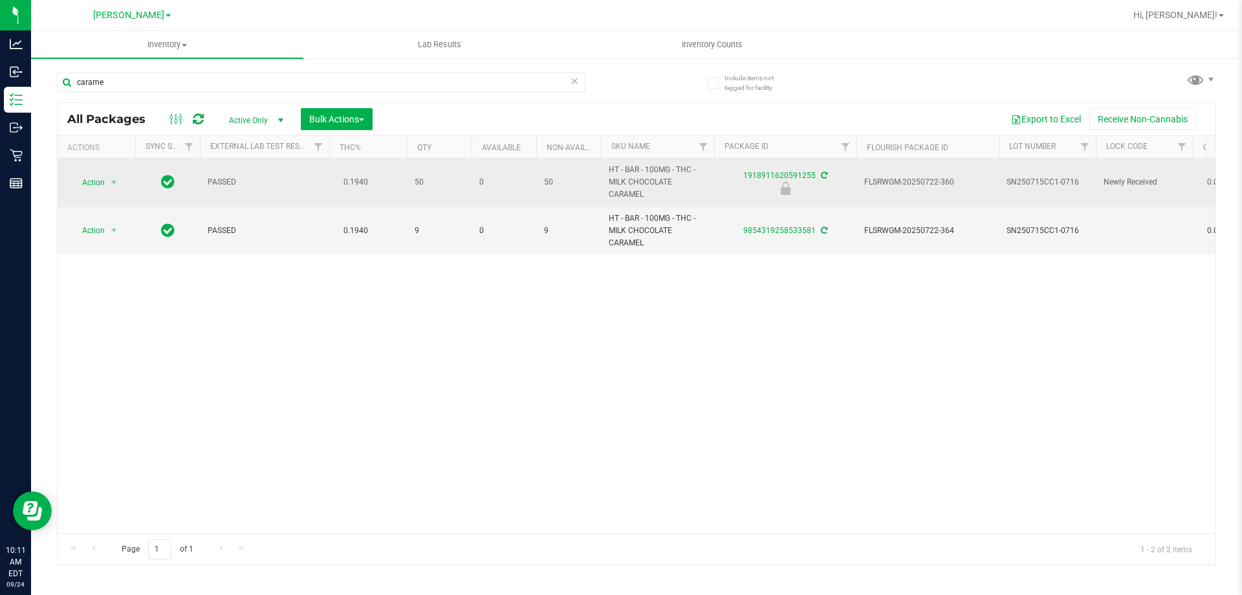
click at [94, 182] on span "Action" at bounding box center [88, 182] width 35 height 18
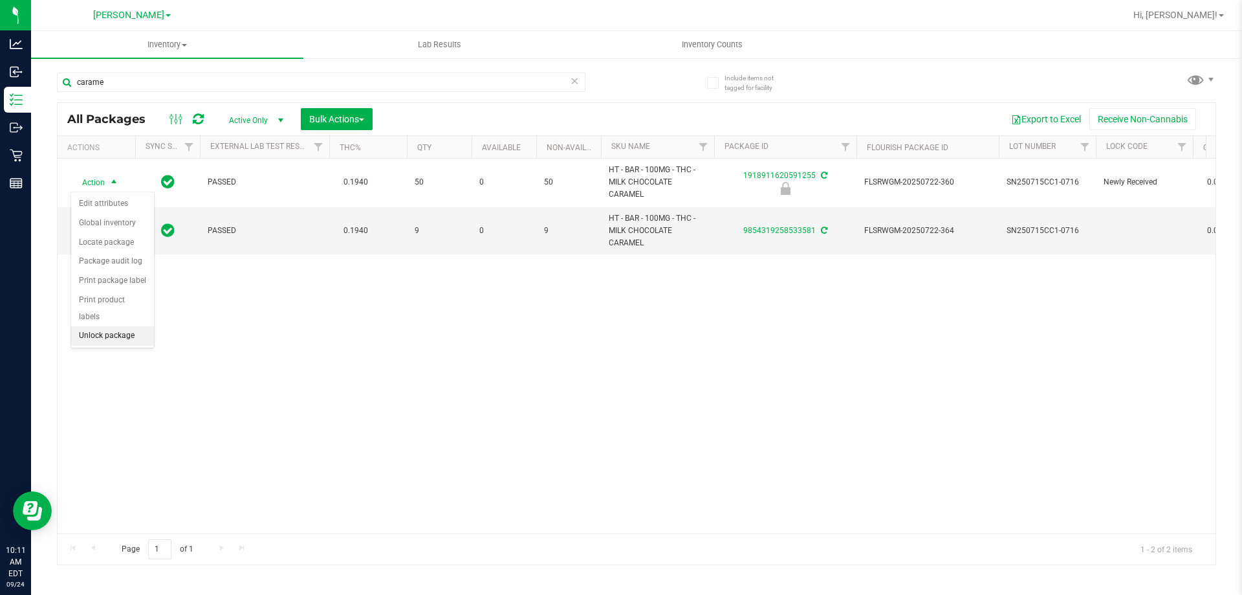
click at [117, 326] on li "Unlock package" at bounding box center [112, 335] width 83 height 19
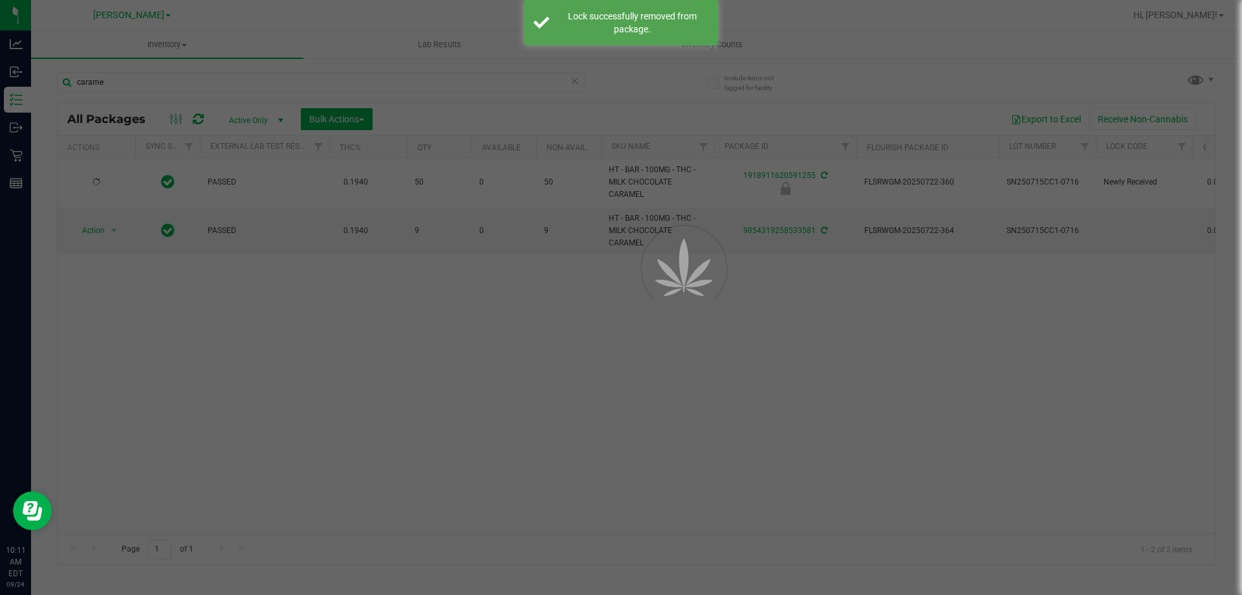
click at [624, 389] on div at bounding box center [621, 297] width 1242 height 595
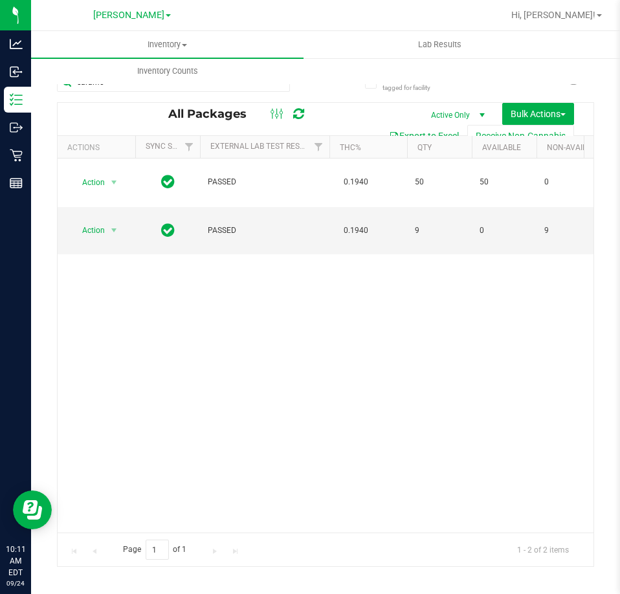
click at [307, 299] on div "Action Action Adjust qty Create package Edit attributes Global inventory Locate…" at bounding box center [326, 346] width 536 height 374
